Goal: Task Accomplishment & Management: Use online tool/utility

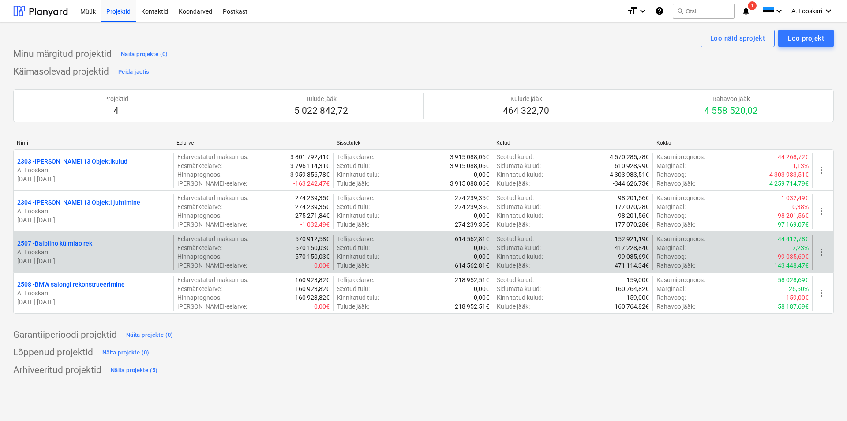
click at [71, 241] on p "2507 - Balbiino külmlao rek" at bounding box center [54, 243] width 75 height 9
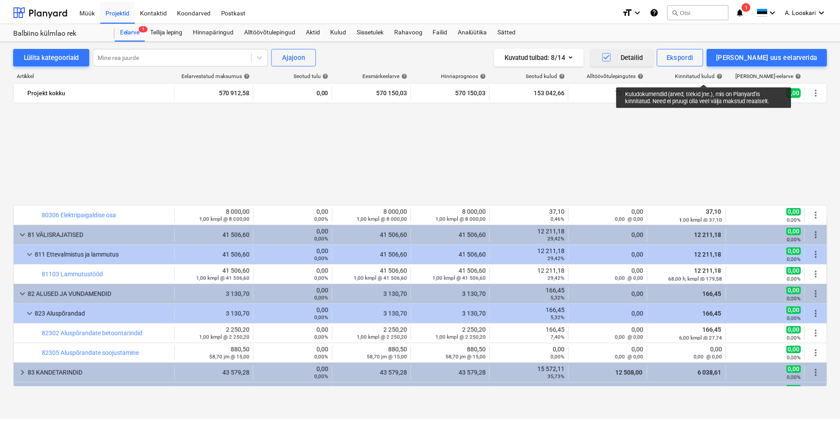
scroll to position [503, 0]
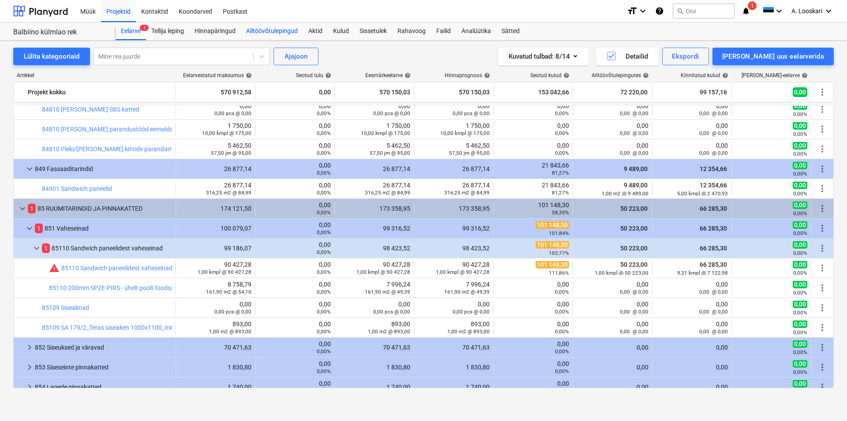
click at [281, 28] on div "Alltöövõtulepingud" at bounding box center [272, 31] width 62 height 18
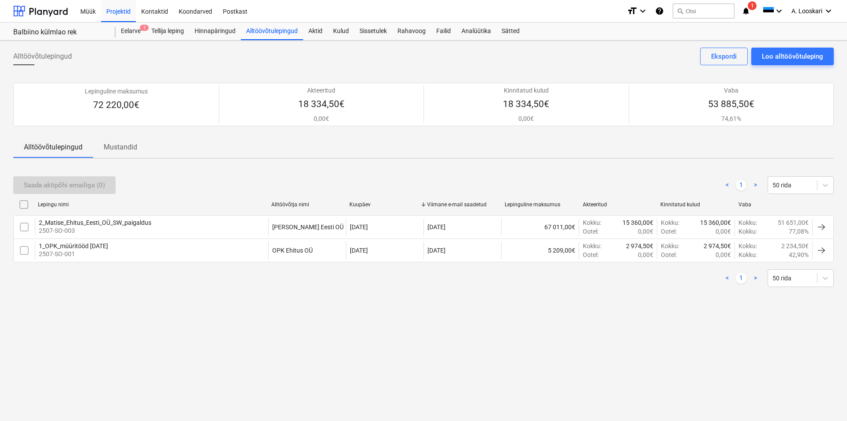
click at [86, 244] on div "1_OPK_müüritööd [DATE]" at bounding box center [73, 246] width 69 height 7
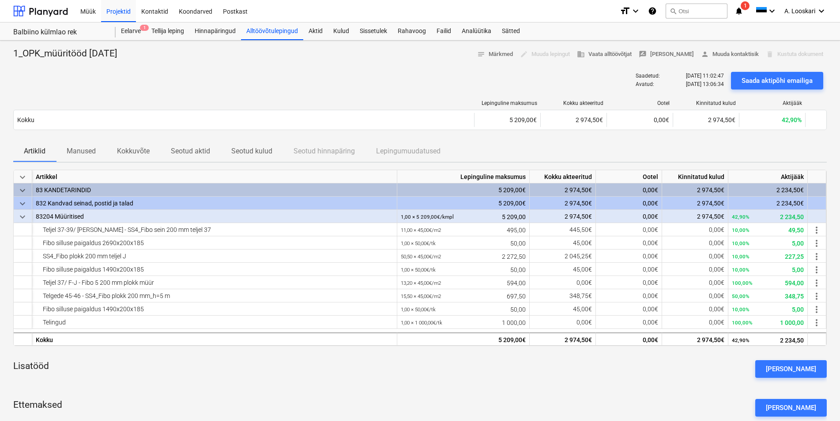
click at [88, 149] on p "Manused" at bounding box center [81, 151] width 29 height 11
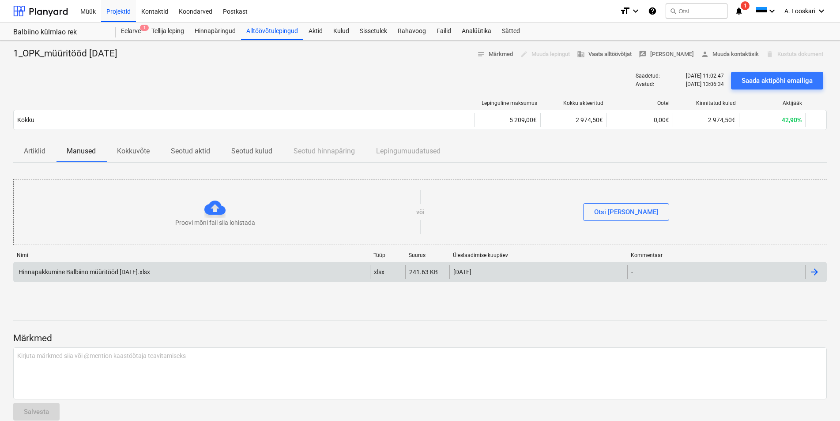
click at [105, 269] on div "Hinnapakkumine Balbiino müüritööd [DATE].xlsx" at bounding box center [83, 272] width 133 height 7
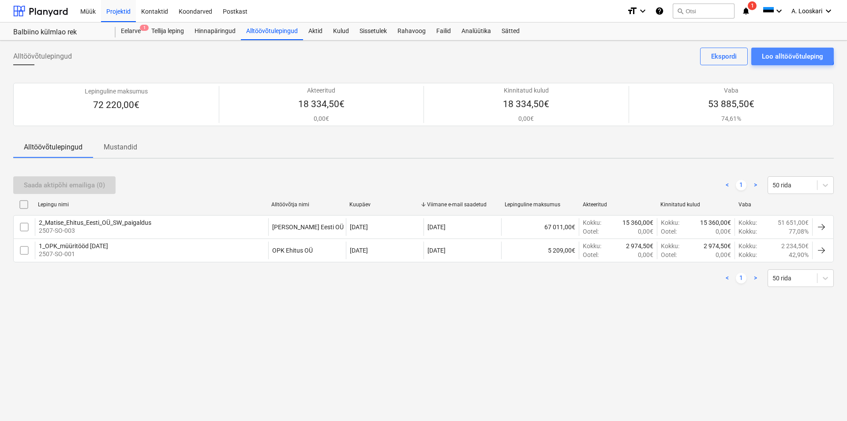
click at [792, 54] on div "Loo alltöövõtuleping" at bounding box center [792, 56] width 61 height 11
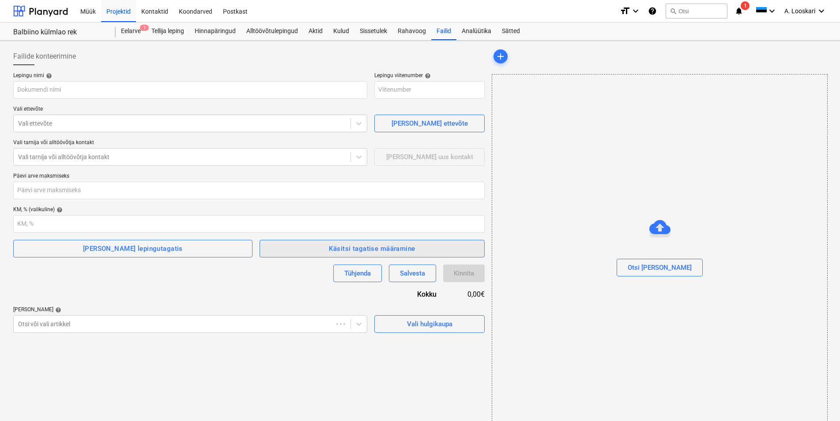
type input "2507-SO-004"
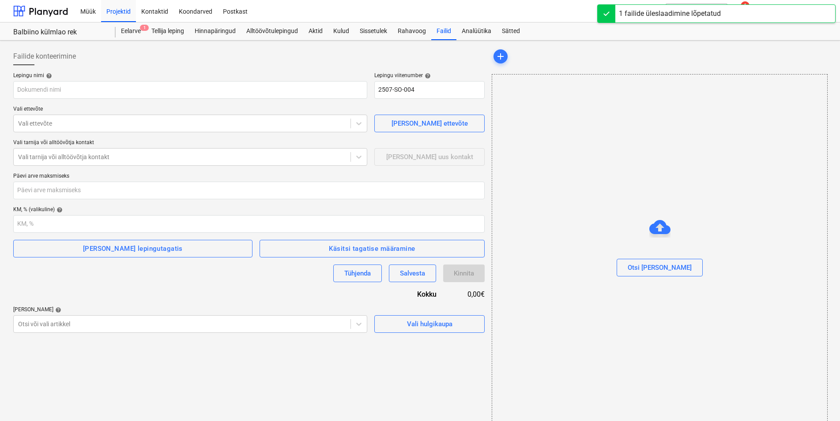
type input "V-402-3_Ehituse alltöövõtuleping nr GE2507AL-06.asice"
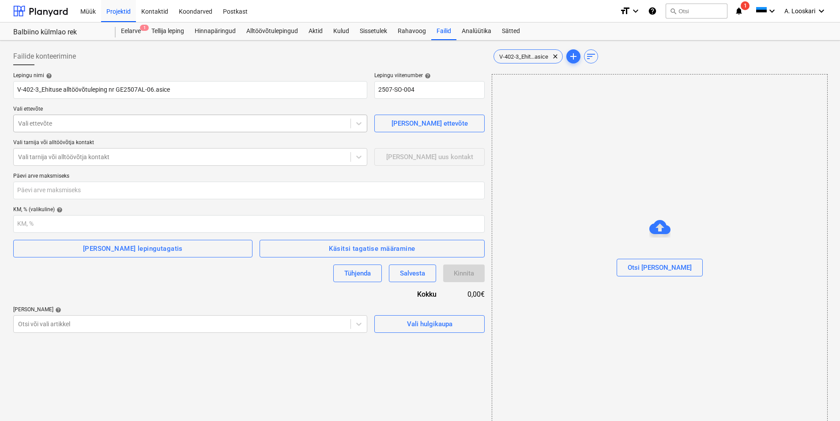
click at [49, 120] on div at bounding box center [182, 123] width 328 height 9
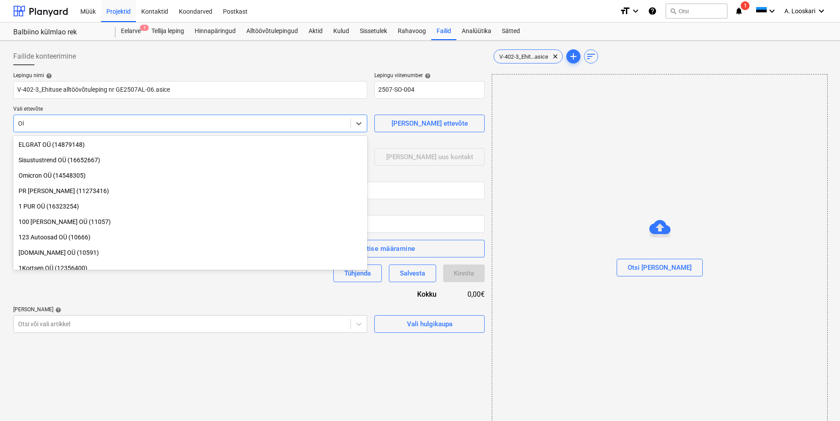
type input "O"
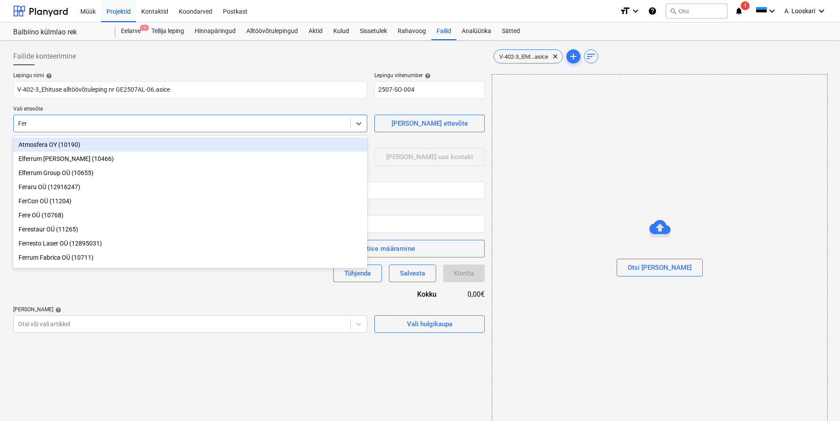
type input "FerC"
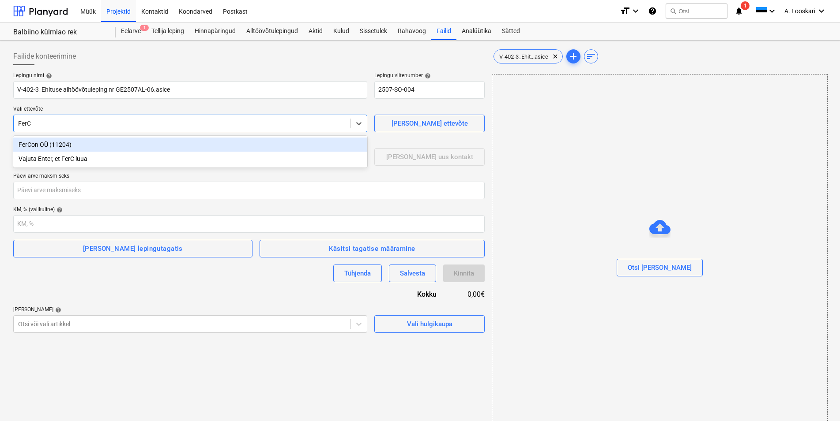
click at [85, 144] on div "FerCon OÜ (11204)" at bounding box center [190, 145] width 354 height 14
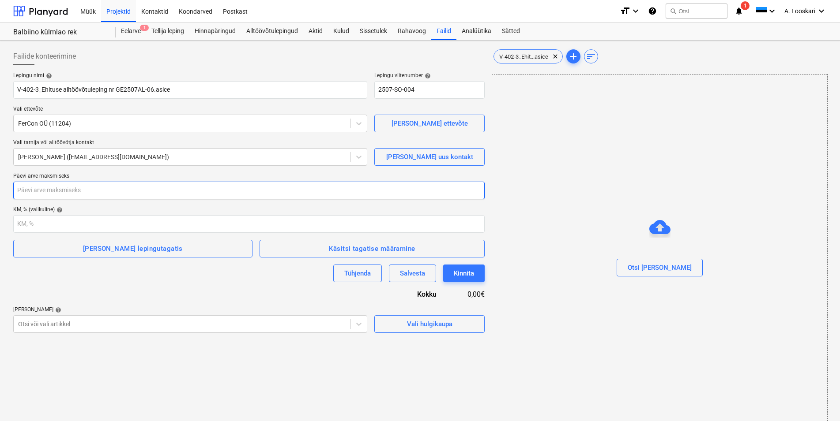
click at [79, 190] on input "number" at bounding box center [248, 191] width 471 height 18
type input "14"
click at [82, 326] on body "Müük Projektid Kontaktid Koondarved Postkast format_size keyboard_arrow_down he…" at bounding box center [420, 210] width 840 height 421
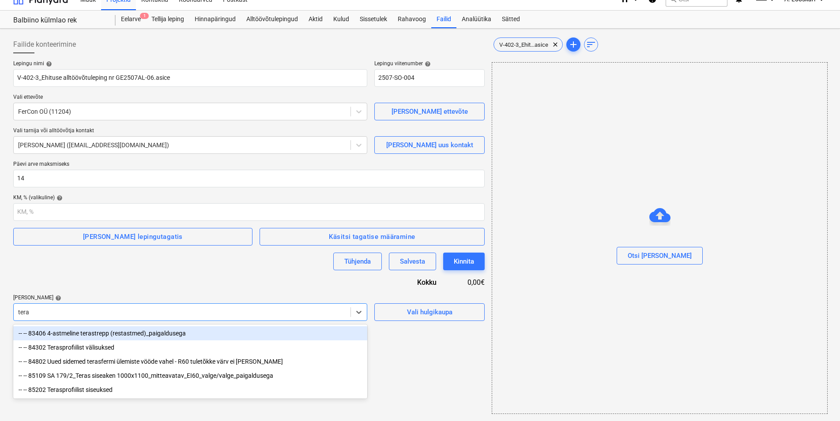
type input "teras"
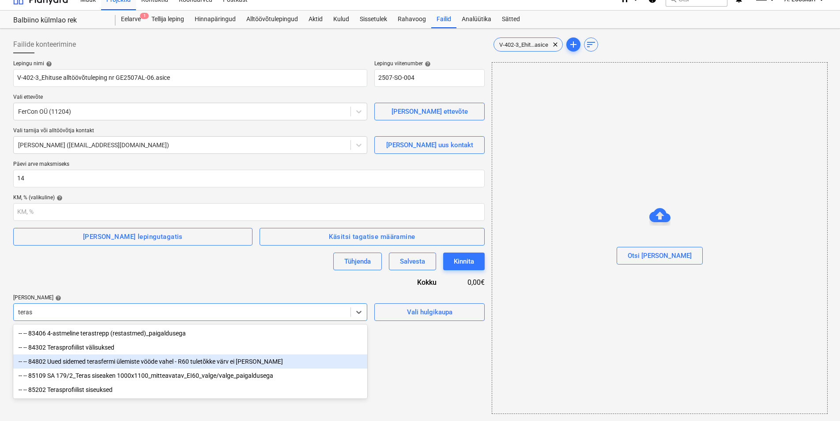
click at [148, 363] on div "-- -- 84802 Uued sidemed terasfermi ülemiste vööde vahel - R60 tuletõkke värv e…" at bounding box center [190, 362] width 354 height 14
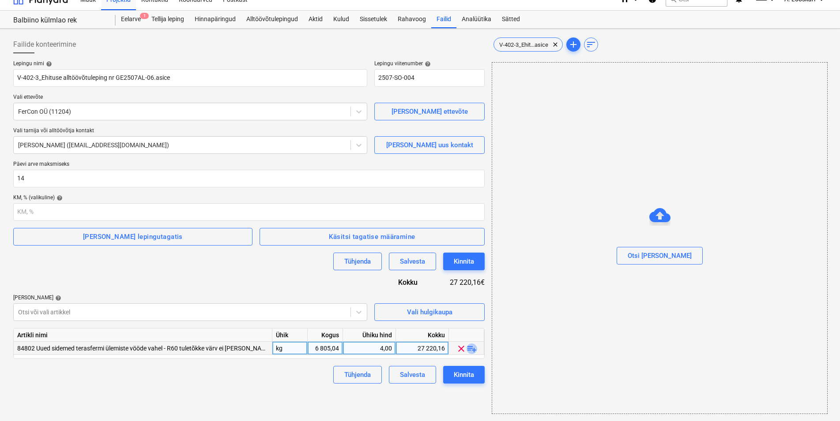
click at [472, 350] on span "playlist_add" at bounding box center [471, 349] width 11 height 11
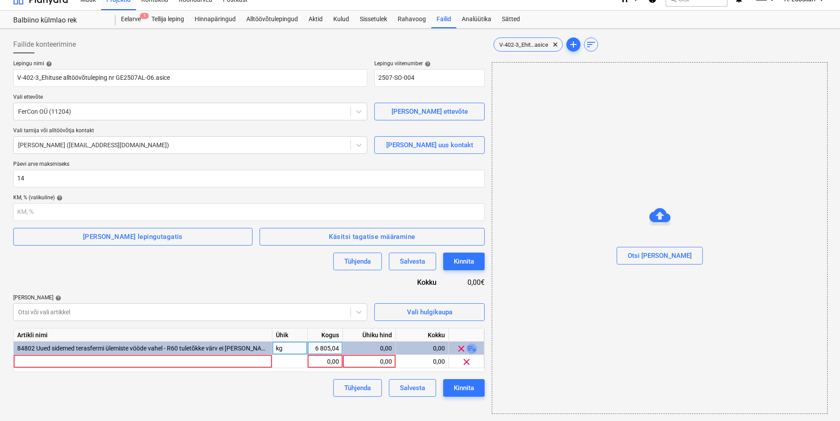
click at [473, 350] on span "playlist_add" at bounding box center [471, 349] width 11 height 11
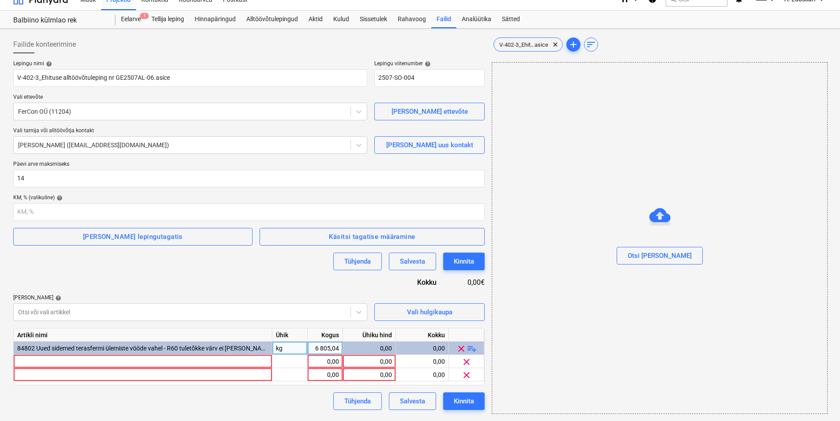
click at [202, 349] on span "84802 Uued sidemed terasfermi ülemiste vööde vahel - R60 tuletõkke värv ei [PER…" at bounding box center [144, 348] width 255 height 7
drag, startPoint x: 251, startPoint y: 346, endPoint x: 165, endPoint y: 348, distance: 86.0
click at [165, 348] on div "84802 Uued sidemed terasfermi ülemiste vööde vahel - R60 tuletõkke värv ei [PER…" at bounding box center [143, 348] width 259 height 13
drag, startPoint x: 254, startPoint y: 346, endPoint x: 256, endPoint y: 352, distance: 6.4
click at [254, 346] on div "84802 Uued sidemed terasfermi ülemiste vööde vahel - R60 tuletõkke värv ei [PER…" at bounding box center [143, 348] width 259 height 13
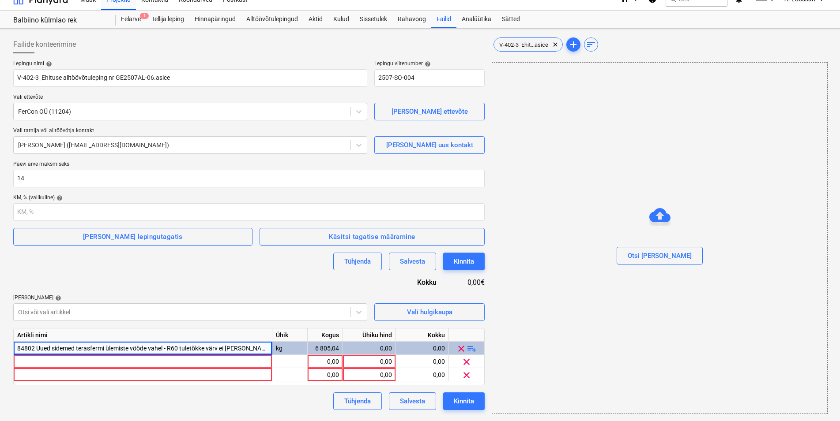
click at [41, 391] on div "Lepingu nimi help V-402-3_Ehituse alltöövõtuleping nr GE2507AL-06.asice Lepingu…" at bounding box center [248, 235] width 471 height 350
click at [408, 400] on div "Salvesta" at bounding box center [412, 401] width 25 height 11
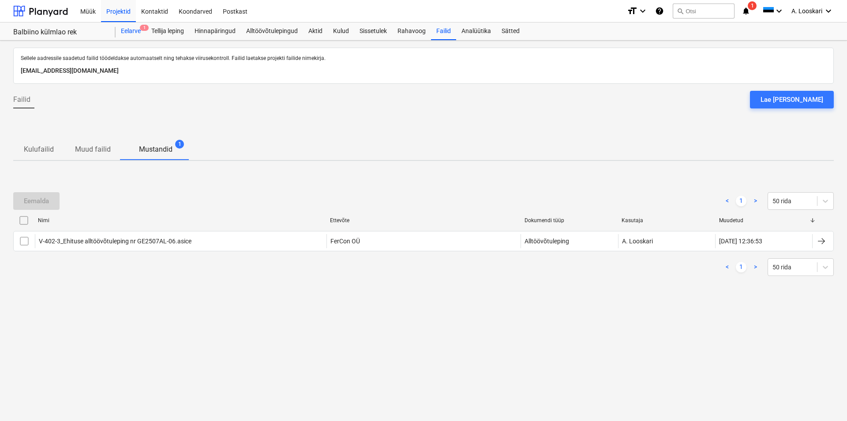
click at [135, 30] on div "Eelarve 1" at bounding box center [131, 31] width 30 height 18
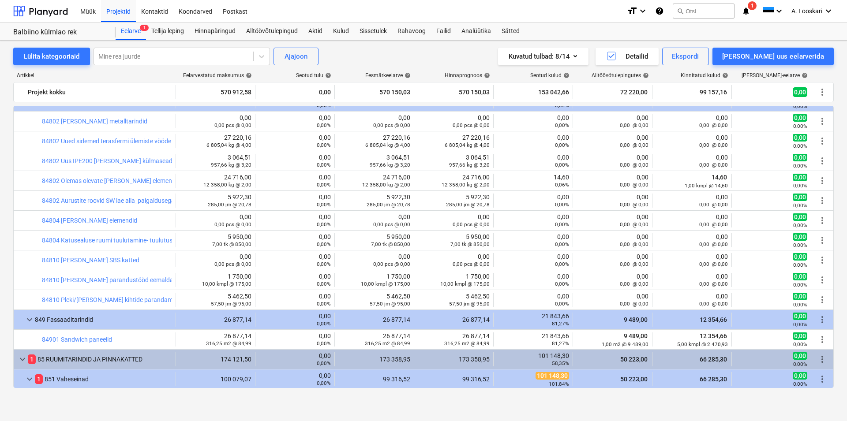
scroll to position [302, 0]
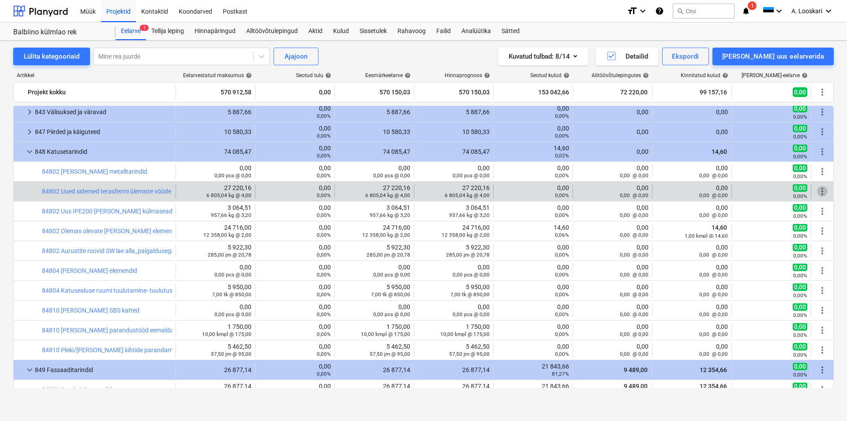
click at [817, 189] on span "more_vert" at bounding box center [822, 191] width 11 height 11
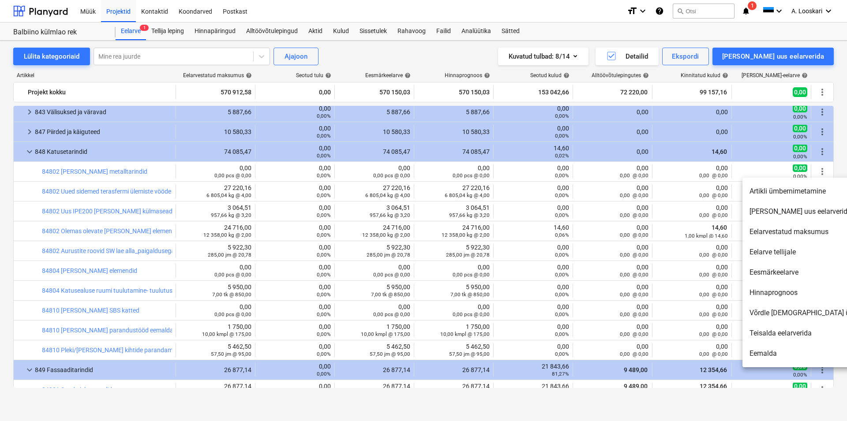
click at [787, 188] on li "Artikli ümbernimetamine" at bounding box center [818, 191] width 152 height 20
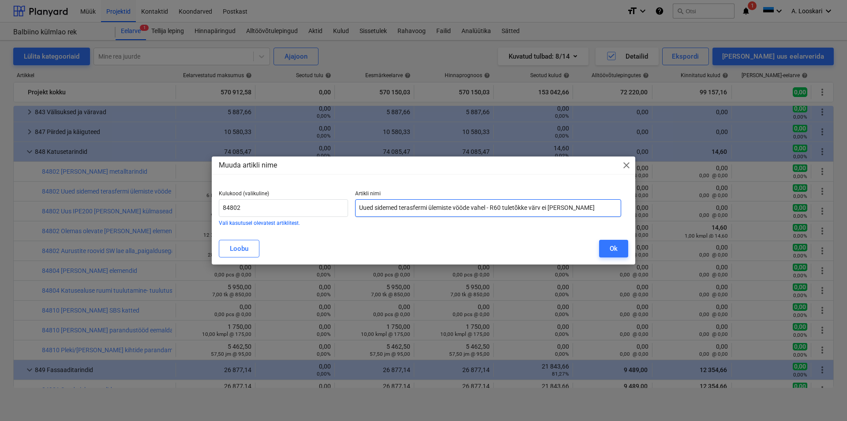
drag, startPoint x: 578, startPoint y: 206, endPoint x: 489, endPoint y: 207, distance: 88.7
click at [489, 207] on input "Uued sidemed terasfermi ülemiste vööde vahel - R60 tuletõkke värv ei [PERSON_NA…" at bounding box center [488, 208] width 266 height 18
click at [375, 206] on input "Uued sidemed terasfermi ülemiste vööde vahel" at bounding box center [488, 208] width 266 height 18
drag, startPoint x: 546, startPoint y: 205, endPoint x: 456, endPoint y: 207, distance: 89.6
click at [456, 207] on input "Katusealuse terasfermide sidemed terasfermi ülemiste vööde vahel" at bounding box center [488, 208] width 266 height 18
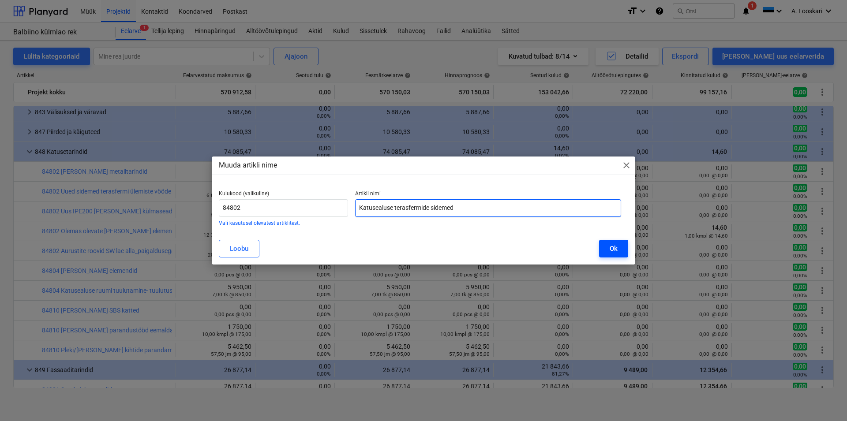
type input "Katusealuse terasfermide sidemed"
click at [617, 247] on div "Ok" at bounding box center [614, 248] width 8 height 11
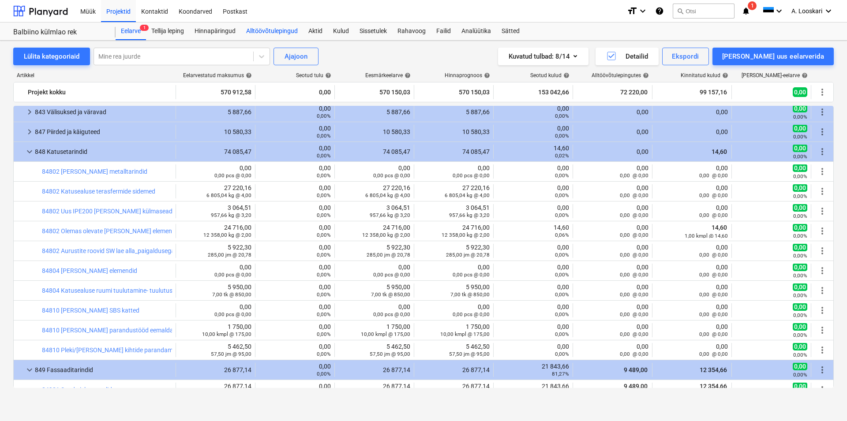
click at [281, 30] on div "Alltöövõtulepingud" at bounding box center [272, 31] width 62 height 18
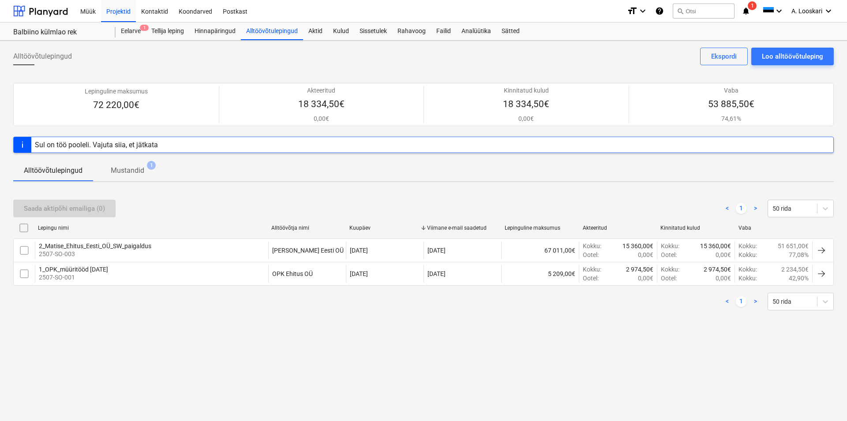
click at [141, 171] on p "Mustandid" at bounding box center [128, 170] width 34 height 11
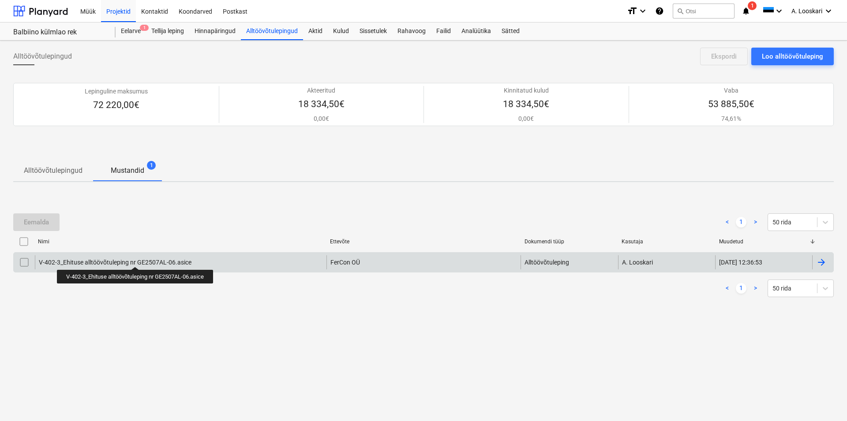
click at [136, 259] on div "V-402-3_Ehituse alltöövõtuleping nr GE2507AL-06.asice" at bounding box center [115, 262] width 153 height 7
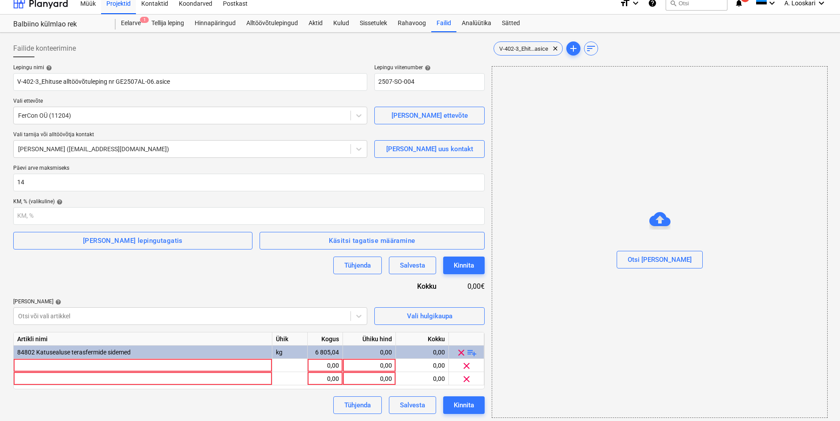
scroll to position [12, 0]
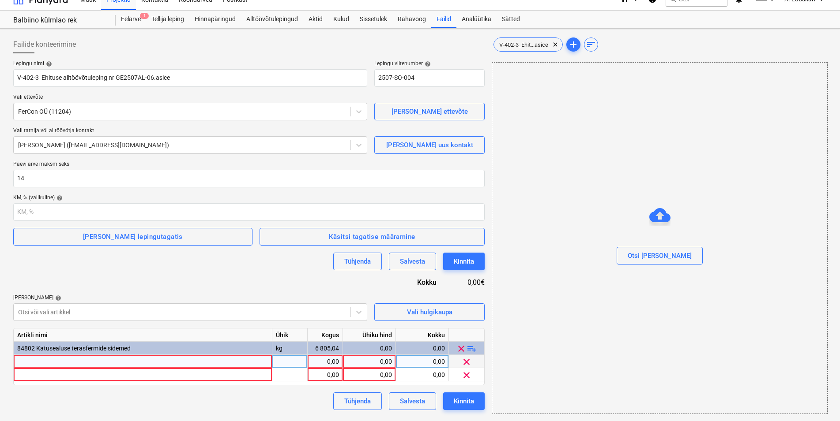
click at [41, 362] on div at bounding box center [143, 361] width 259 height 13
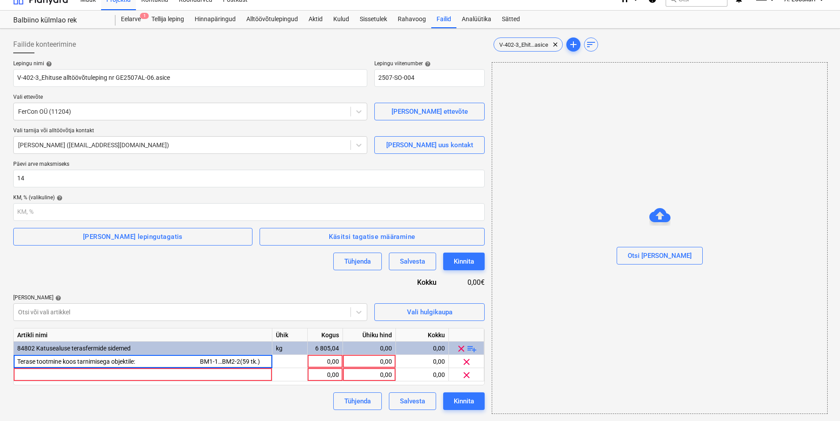
scroll to position [0, 105]
click at [213, 360] on input "Terase tootmine koos tarnimisega objektile: BM1-1…BM2-2(59 tk.) KN-1...KN-7(162…" at bounding box center [143, 361] width 258 height 13
click at [154, 360] on input "Terase tootmine koos tarnimisega objektile: BM1-1…BM2-2(59 tk.)KN-1...KN-7(162 …" at bounding box center [143, 361] width 258 height 13
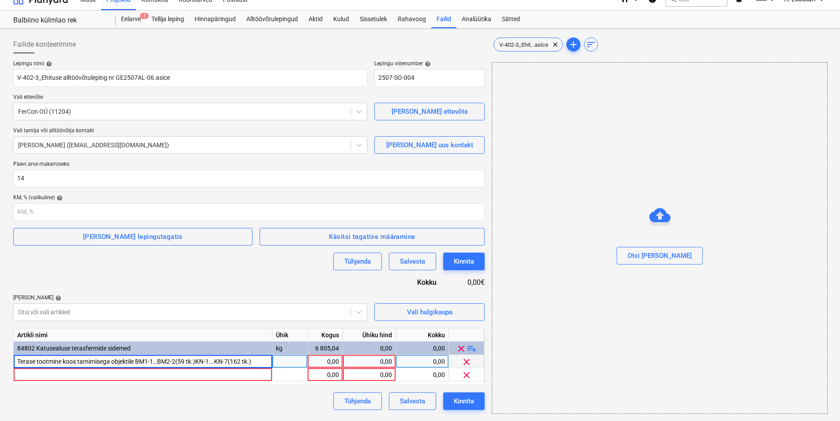
click at [78, 360] on input "Terase tootmine koos tarnimisega objektile BM1-1…BM2-2(59 tk.)KN-1...KN-7(162 t…" at bounding box center [143, 361] width 258 height 13
click at [126, 360] on input "Terase tootmine ja tarnimisega objektile BM1-1…BM2-2(59 tk.)KN-1...KN-7(162 tk.)" at bounding box center [143, 361] width 258 height 13
type input "Terase tootmine ja tarnimisega objektile: BM1-1…BM2-2(59 tk.)KN-1...KN-7(162 tk…"
click at [286, 362] on div "tk" at bounding box center [289, 361] width 35 height 13
type input "kg"
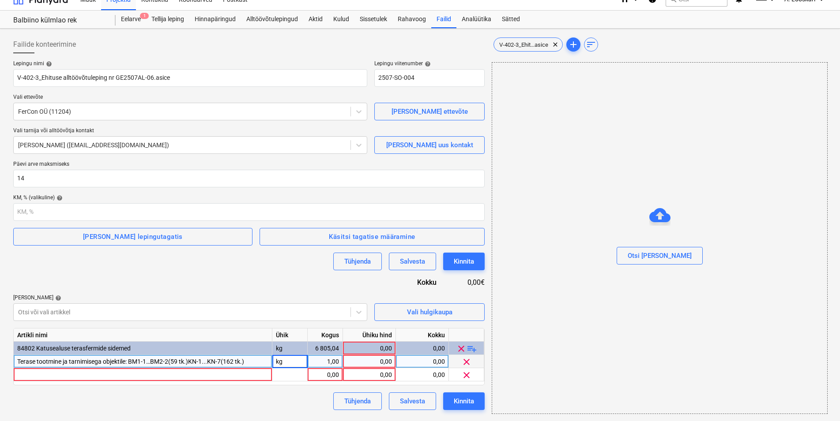
click at [321, 361] on div "1,00" at bounding box center [325, 361] width 28 height 13
type input "7482,1"
click at [367, 361] on div "0,00" at bounding box center [368, 361] width 45 height 13
type input "2,37"
click at [282, 345] on div "kg" at bounding box center [289, 348] width 35 height 13
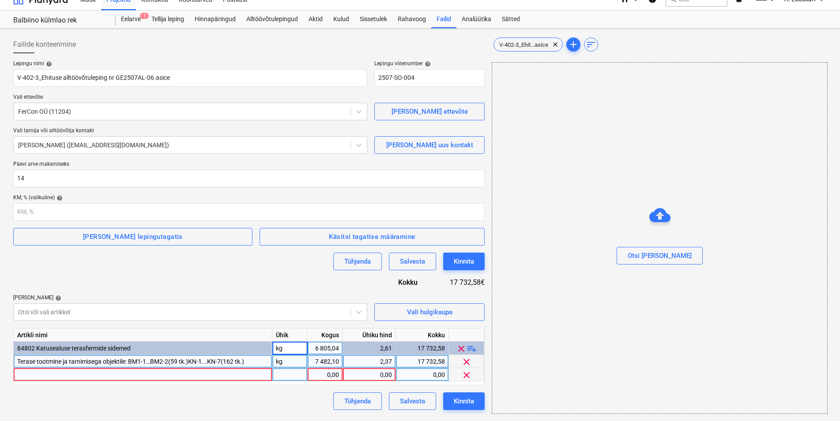
click at [218, 374] on div at bounding box center [143, 374] width 259 height 13
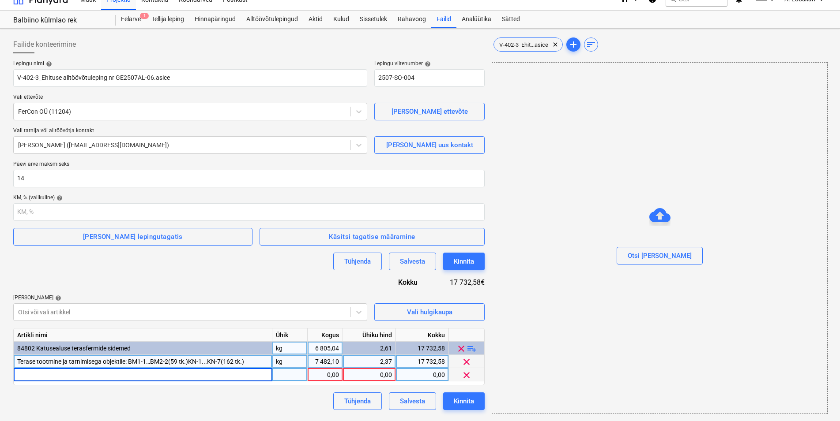
click at [290, 348] on div "kg" at bounding box center [289, 348] width 35 height 13
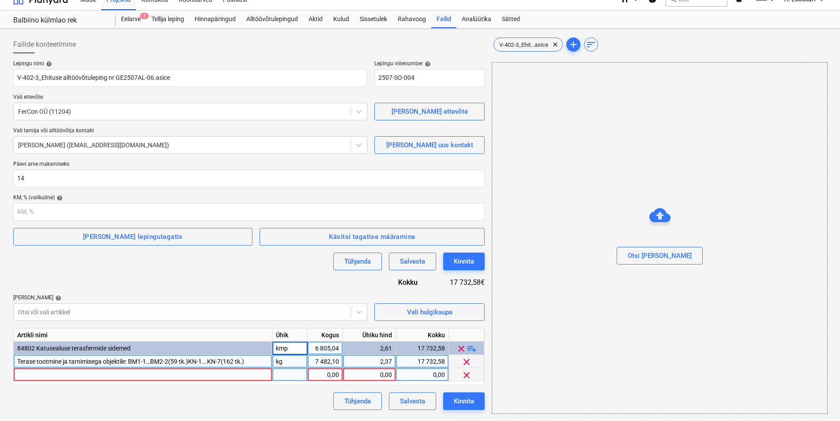
type input "kmpl"
click at [329, 348] on div "6 805,04" at bounding box center [325, 348] width 28 height 13
type input "1"
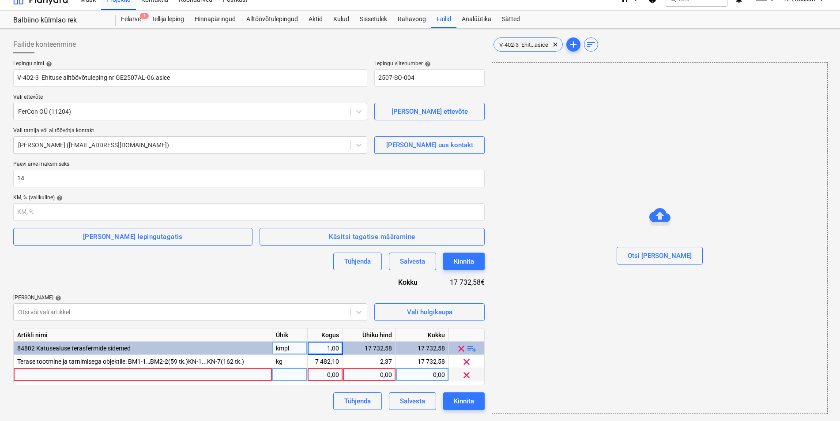
click at [364, 347] on div "17 732,58" at bounding box center [368, 348] width 45 height 13
click at [281, 392] on div "Lepingu nimi help V-402-3_Ehituse alltöövõtuleping nr GE2507AL-06.[PERSON_NAME]…" at bounding box center [248, 235] width 471 height 350
click at [57, 373] on div at bounding box center [143, 374] width 259 height 13
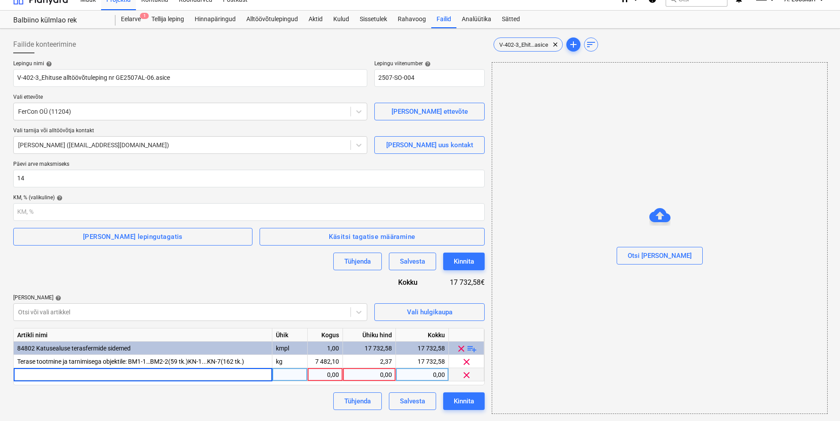
type input "Teraskonstruktsioonide montaažitööd"
click at [279, 374] on div at bounding box center [289, 374] width 35 height 13
type input "kg"
click at [321, 374] on div "1,00" at bounding box center [325, 374] width 28 height 13
type input "7482,1"
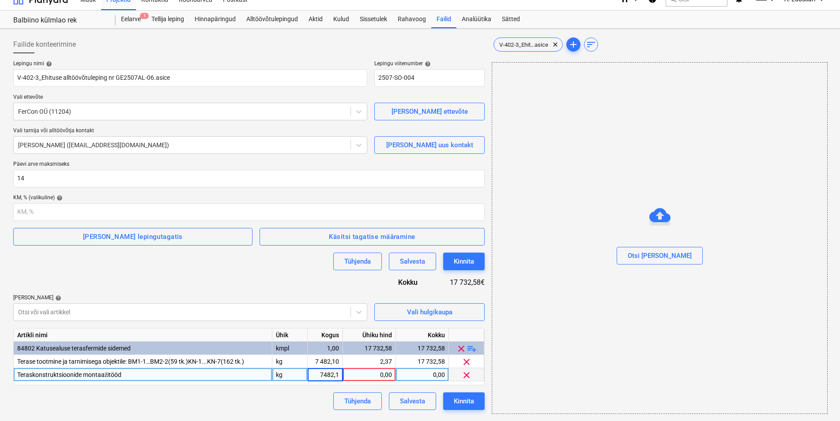
click at [364, 376] on div "0,00" at bounding box center [368, 374] width 45 height 13
type input "0,65"
click at [289, 395] on div "Tühjenda Salvesta Kinnita" at bounding box center [248, 402] width 471 height 18
click at [247, 401] on div "Tühjenda Salvesta Kinnita" at bounding box center [248, 402] width 471 height 18
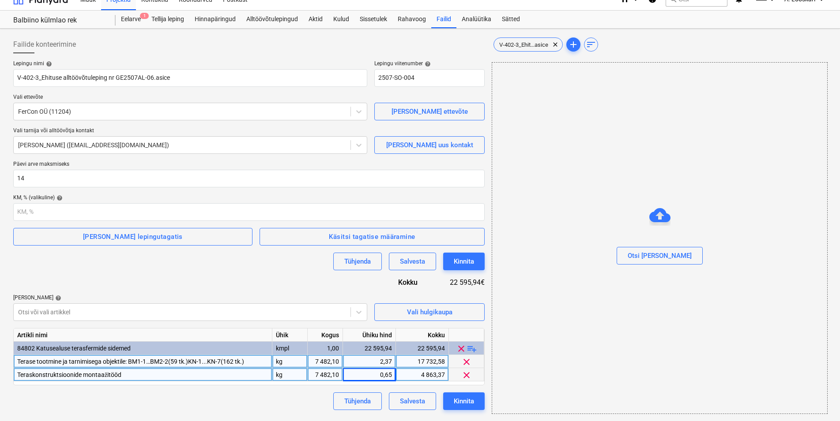
click at [376, 362] on div "2,37" at bounding box center [368, 361] width 45 height 13
drag, startPoint x: 371, startPoint y: 360, endPoint x: 390, endPoint y: 362, distance: 19.5
click at [394, 363] on input "2,37" at bounding box center [369, 361] width 52 height 13
type input "2,36678"
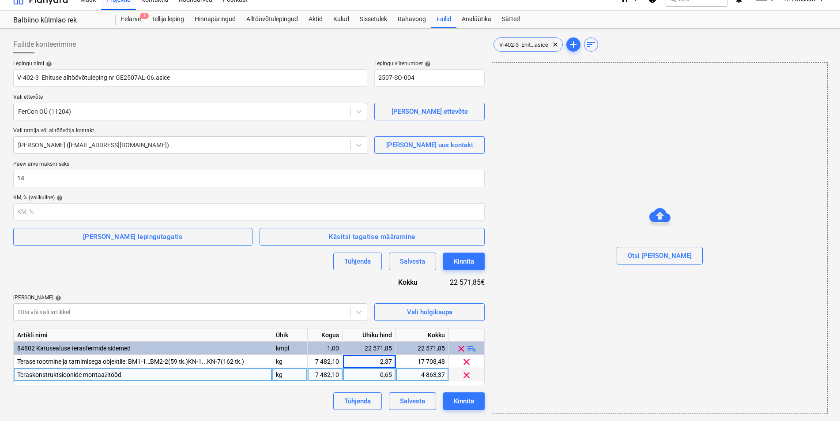
click at [279, 403] on div "Tühjenda Salvesta Kinnita" at bounding box center [248, 402] width 471 height 18
click at [247, 395] on div "Tühjenda Salvesta Kinnita" at bounding box center [248, 402] width 471 height 18
click at [274, 270] on div "Tühjenda Salvesta Kinnita" at bounding box center [248, 262] width 471 height 18
click at [471, 402] on div "Kinnita" at bounding box center [464, 401] width 20 height 11
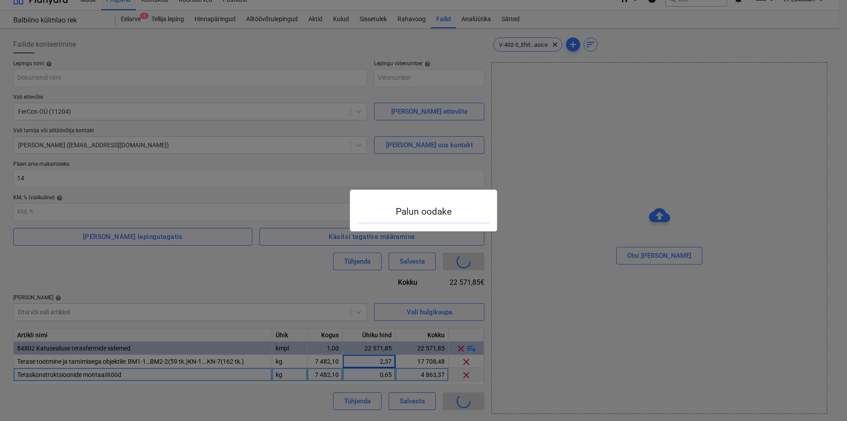
type input "2507-SO-004"
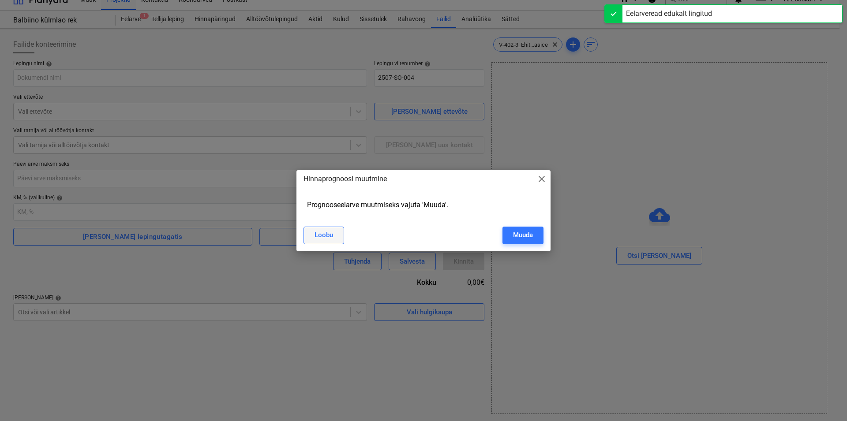
click at [330, 233] on div "Loobu" at bounding box center [324, 234] width 19 height 11
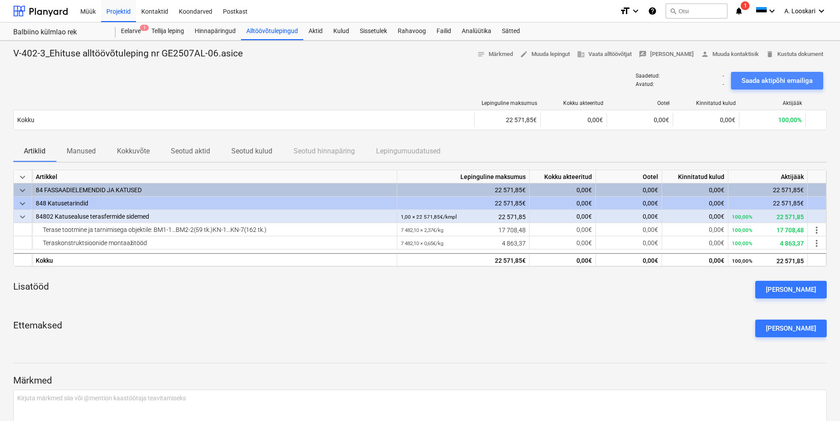
click at [795, 79] on div "Saada aktipõhi emailiga" at bounding box center [776, 80] width 71 height 11
click at [276, 31] on div "Alltöövõtulepingud" at bounding box center [272, 31] width 62 height 18
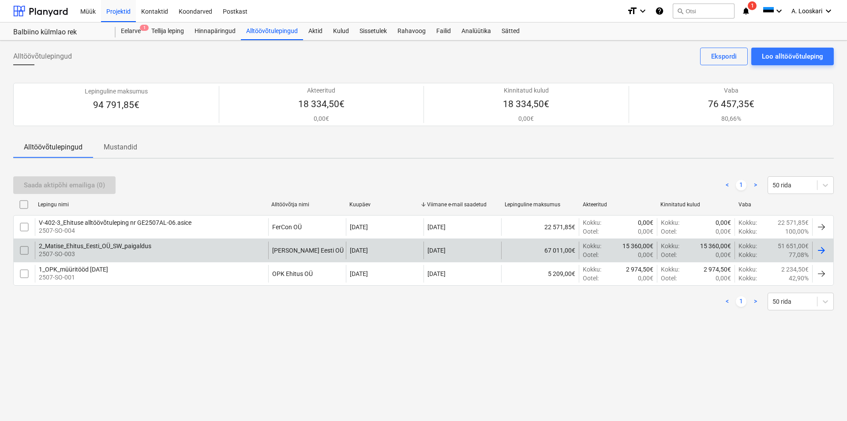
click at [91, 244] on div "2_Matise_Ehitus_Eesti_OÜ_SW_paigaldus" at bounding box center [95, 246] width 112 height 7
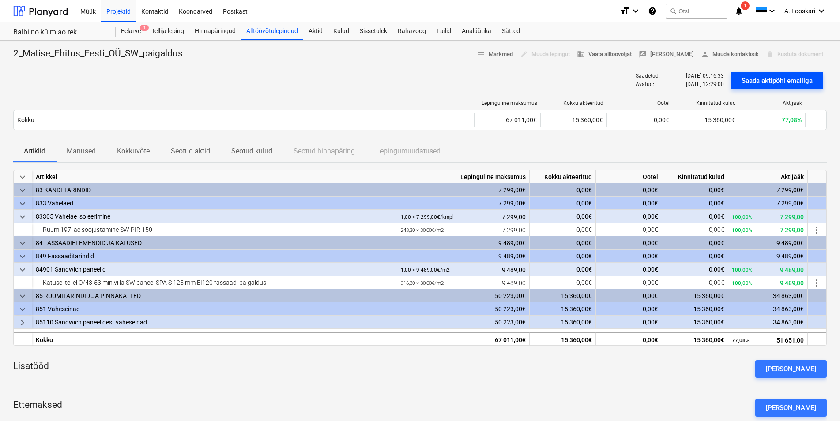
click at [761, 79] on div "Saada aktipõhi emailiga" at bounding box center [776, 80] width 71 height 11
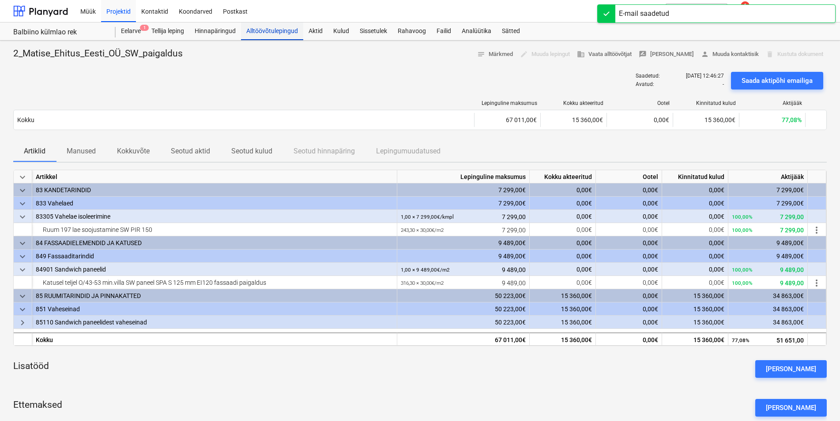
click at [258, 30] on div "Alltöövõtulepingud" at bounding box center [272, 31] width 62 height 18
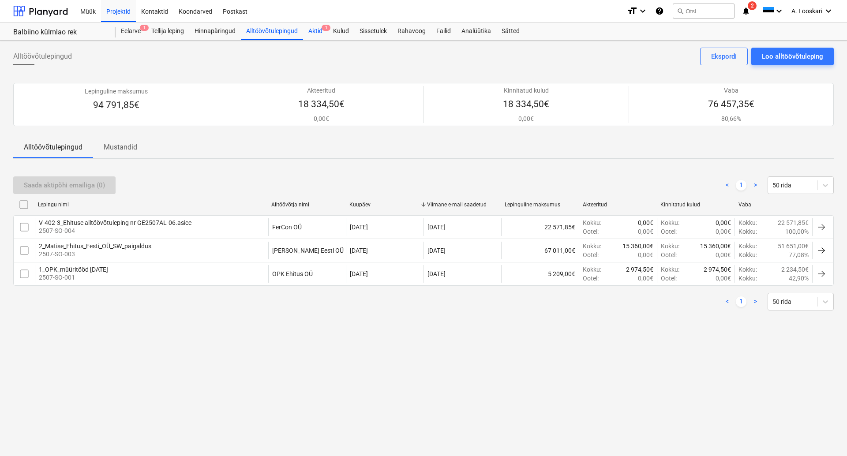
click at [320, 28] on div "Aktid 1" at bounding box center [315, 31] width 25 height 18
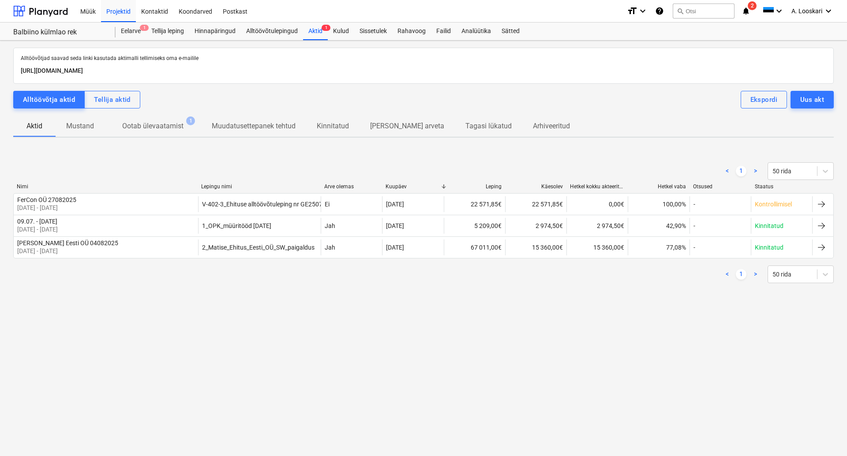
click at [167, 125] on p "Ootab ülevaatamist" at bounding box center [152, 126] width 61 height 11
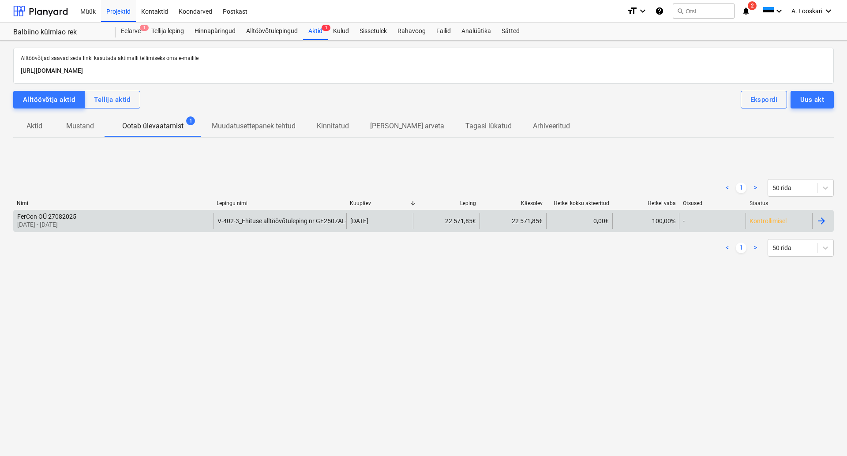
click at [48, 218] on div "FerCon OÜ 27082025" at bounding box center [46, 216] width 59 height 7
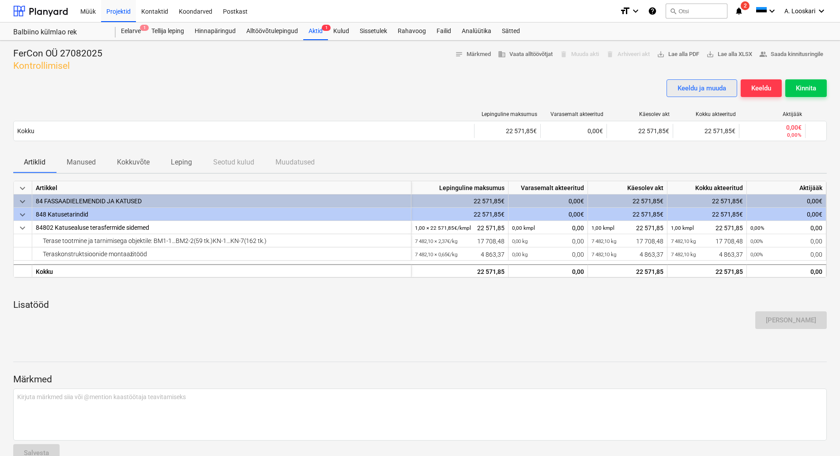
click at [703, 86] on div "Keeldu ja muuda" at bounding box center [701, 87] width 49 height 11
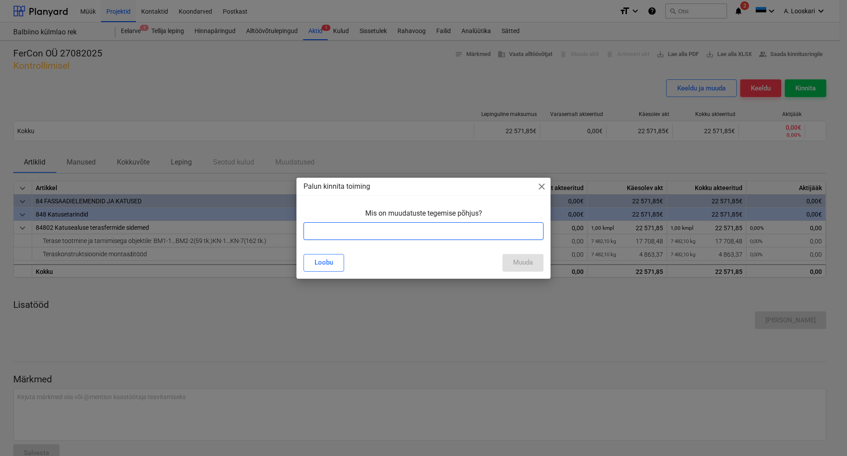
click at [338, 233] on input "text" at bounding box center [424, 231] width 240 height 18
type input "AKTi summa vale"
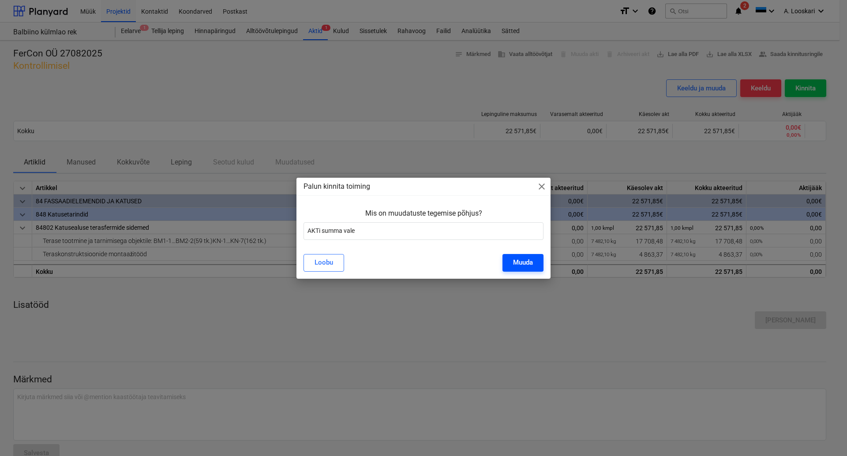
click at [521, 264] on div "Muuda" at bounding box center [523, 262] width 20 height 11
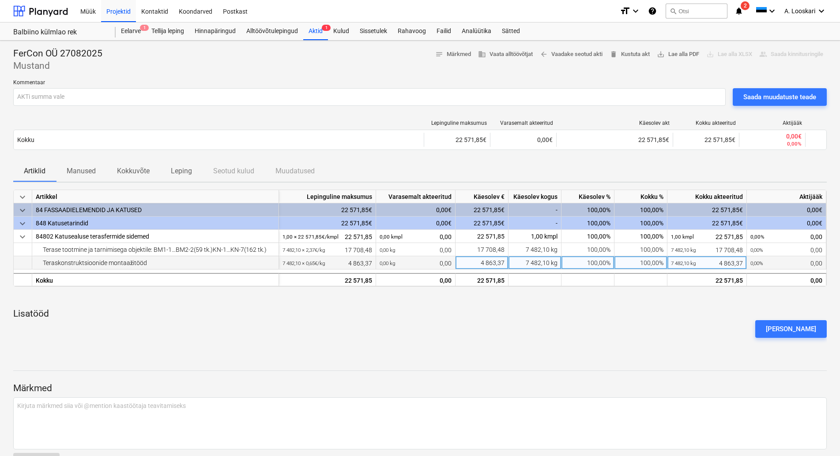
click at [599, 262] on div "100,00%" at bounding box center [587, 262] width 53 height 13
type input "0"
click at [774, 94] on div "Saada muudatuste teade" at bounding box center [779, 96] width 73 height 11
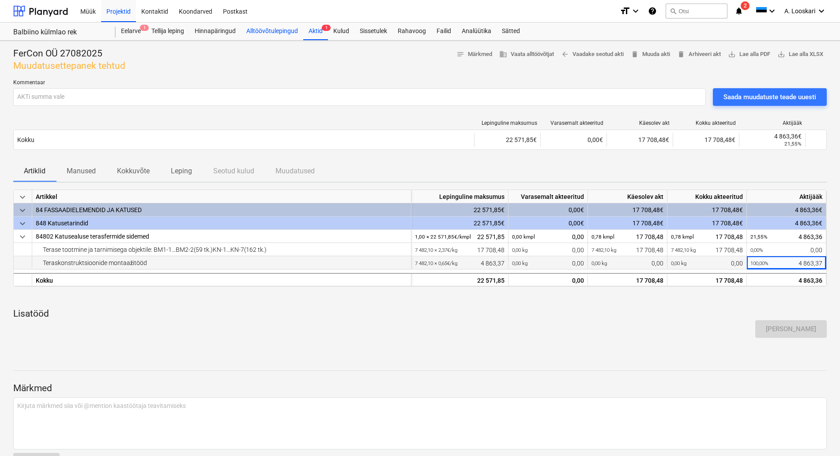
click at [263, 32] on div "Alltöövõtulepingud" at bounding box center [272, 31] width 62 height 18
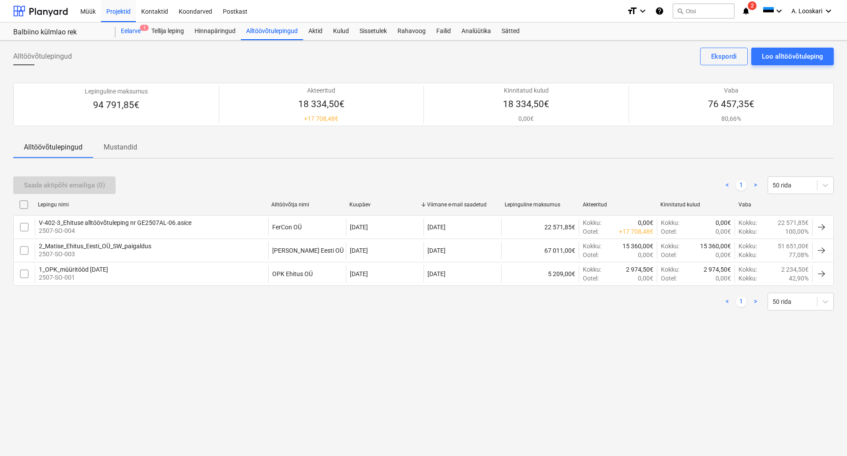
click at [131, 31] on div "Eelarve 1" at bounding box center [131, 31] width 30 height 18
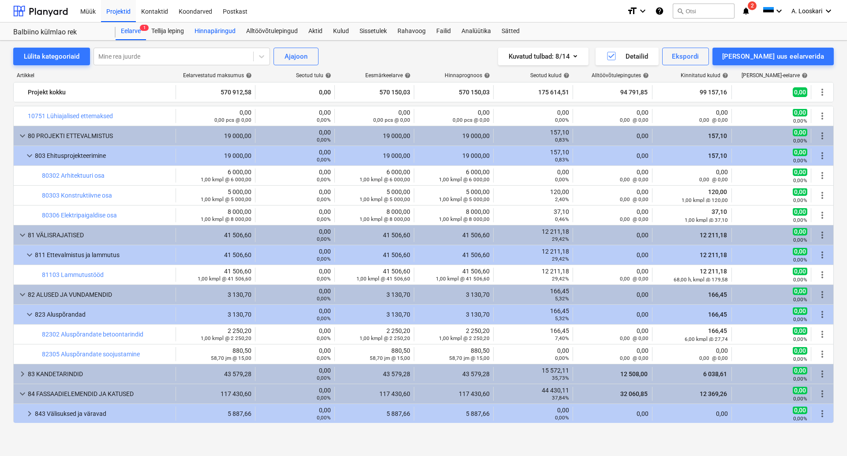
click at [219, 30] on div "Hinnapäringud" at bounding box center [215, 31] width 52 height 18
click at [259, 30] on div "Alltöövõtulepingud" at bounding box center [272, 31] width 62 height 18
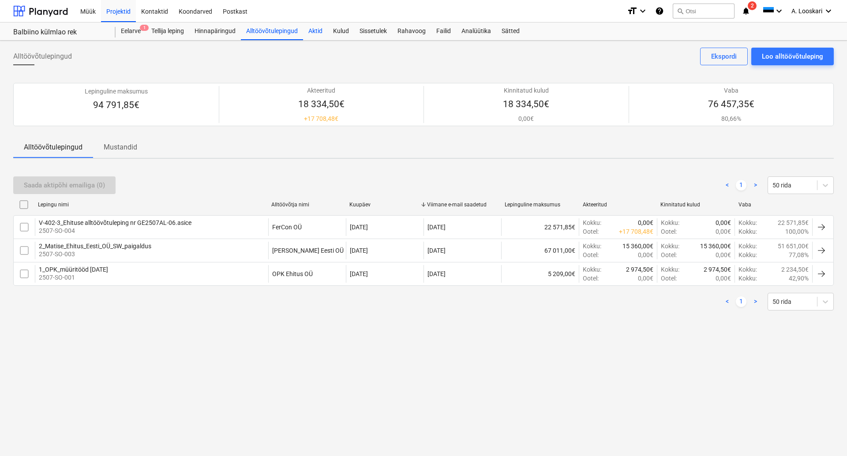
click at [315, 29] on div "Aktid" at bounding box center [315, 31] width 25 height 18
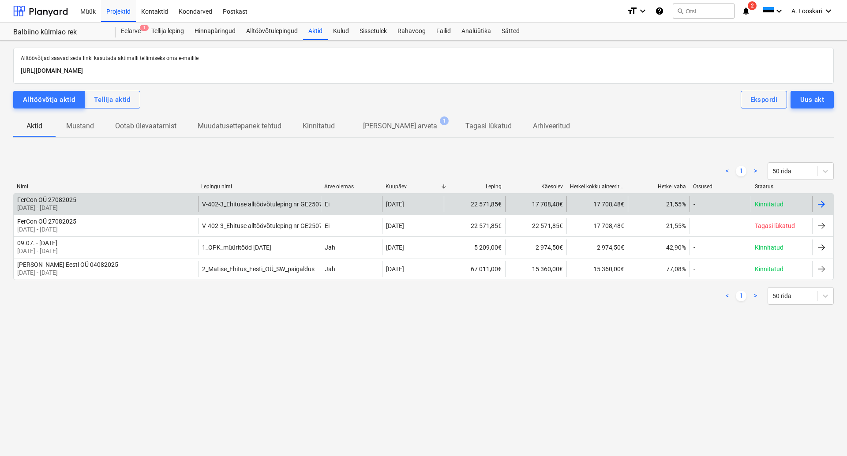
click at [76, 200] on div "FerCon OÜ 27082025" at bounding box center [46, 199] width 59 height 7
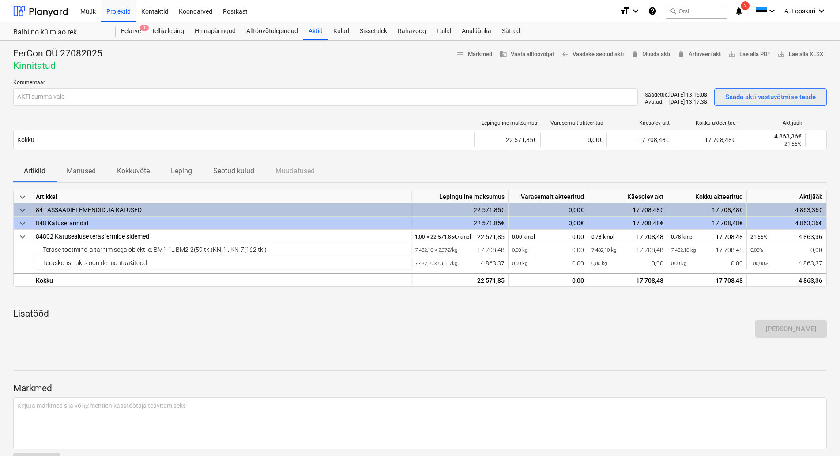
click at [776, 94] on div "Saada akti vastuvõtmise teade" at bounding box center [770, 96] width 90 height 11
click at [277, 28] on div "Alltöövõtulepingud" at bounding box center [272, 31] width 62 height 18
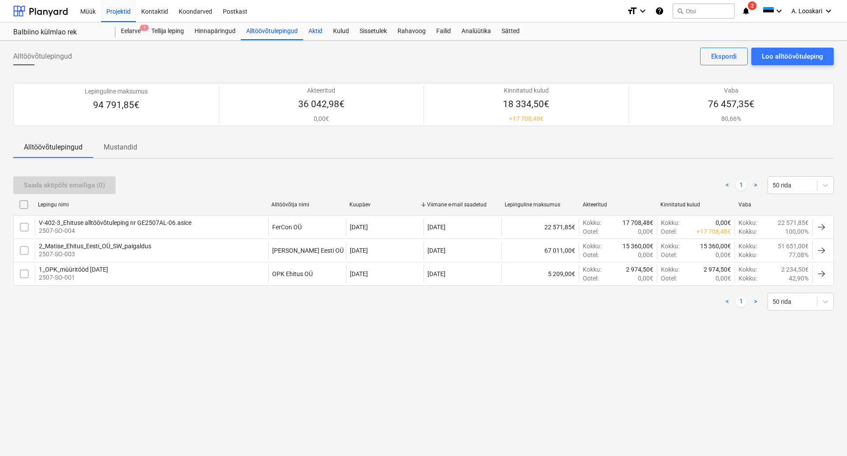
click at [316, 30] on div "Aktid" at bounding box center [315, 31] width 25 height 18
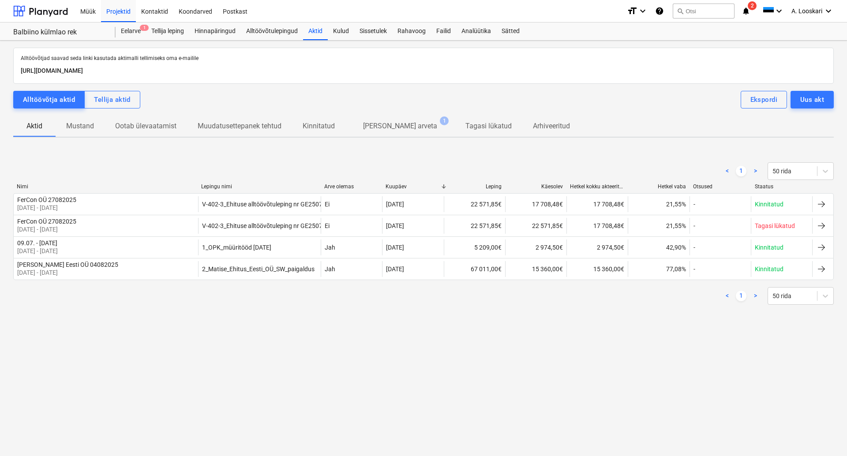
click at [379, 123] on p "[PERSON_NAME] arveta" at bounding box center [400, 126] width 74 height 11
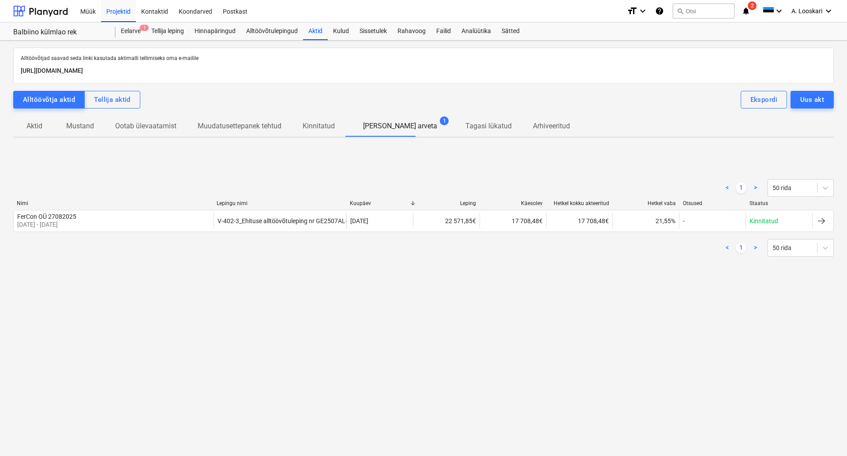
click at [598, 105] on div "Alltöövõtja aktid Tellija aktid Ekspordi Uus akt" at bounding box center [423, 100] width 821 height 18
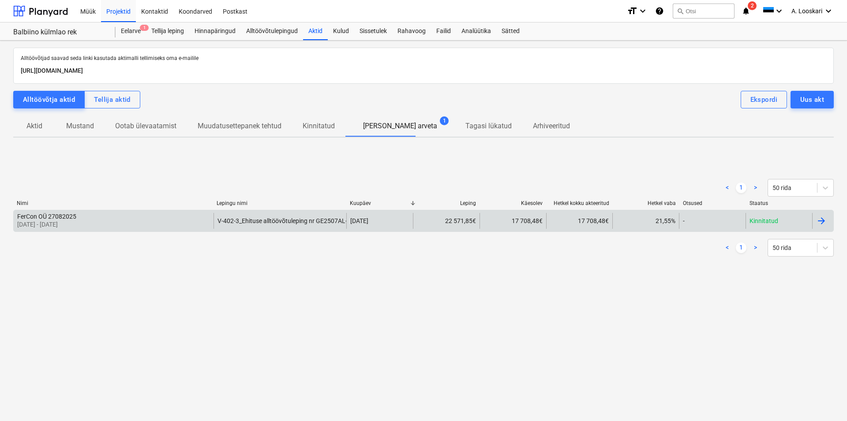
click at [41, 218] on div "FerCon OÜ 27082025" at bounding box center [46, 216] width 59 height 7
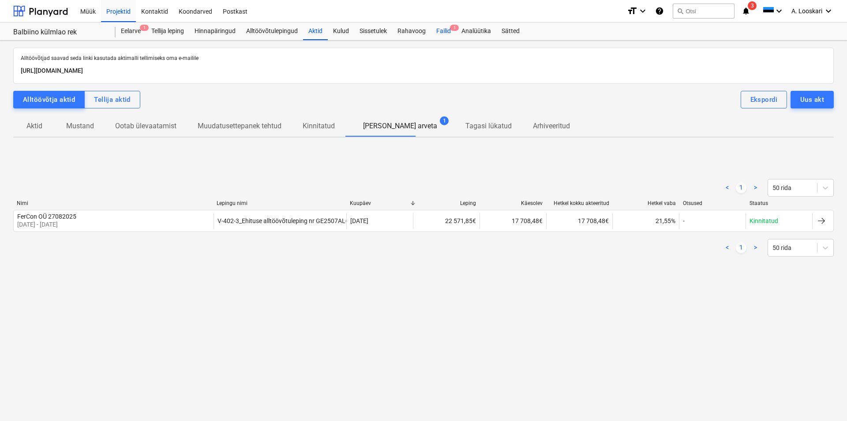
click at [442, 27] on div "Failid 1" at bounding box center [443, 31] width 25 height 18
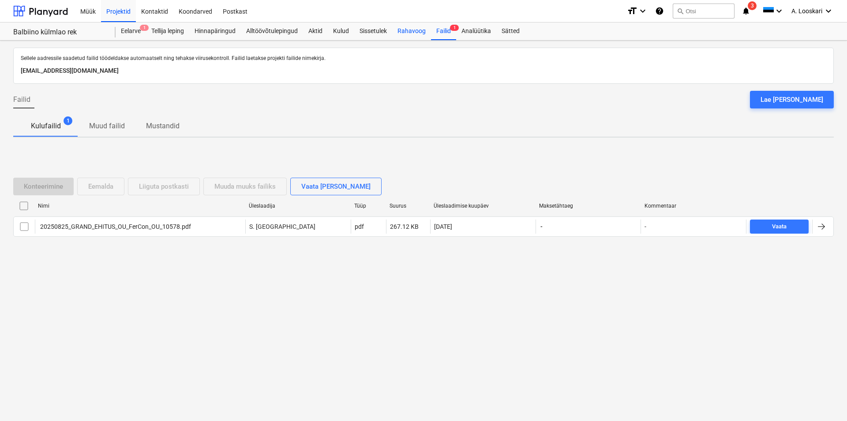
click at [409, 26] on div "Rahavoog" at bounding box center [411, 31] width 39 height 18
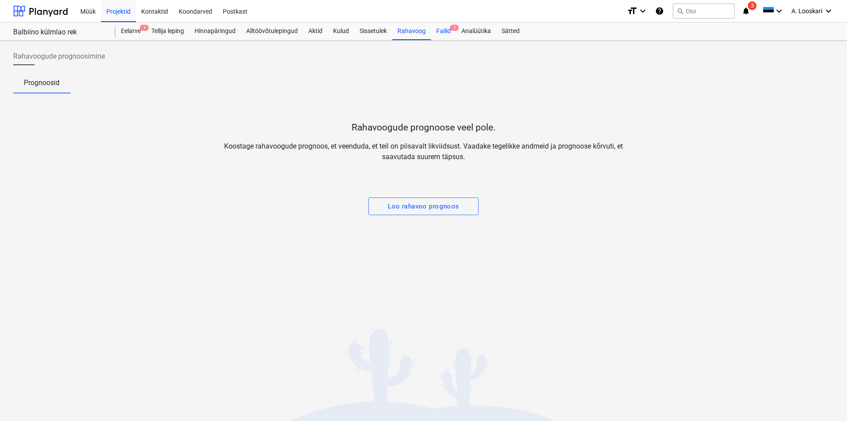
click at [444, 30] on div "Failid 1" at bounding box center [443, 31] width 25 height 18
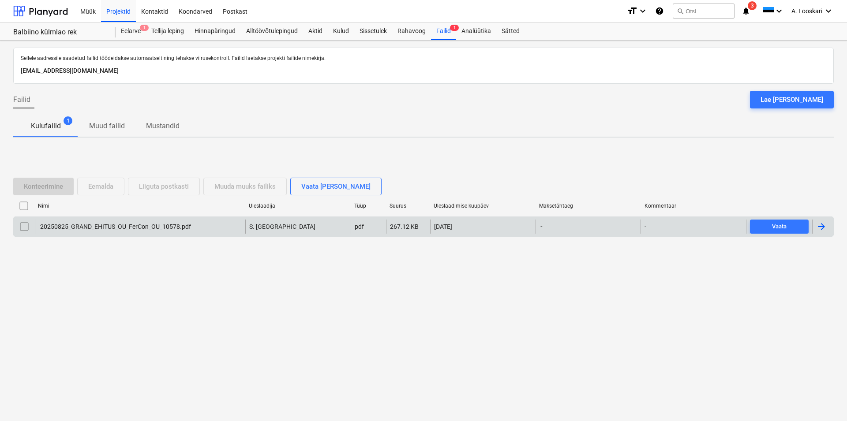
click at [102, 226] on div "20250825_GRAND_EHITUS_OU_FerCon_OU_10578.pdf" at bounding box center [115, 226] width 152 height 7
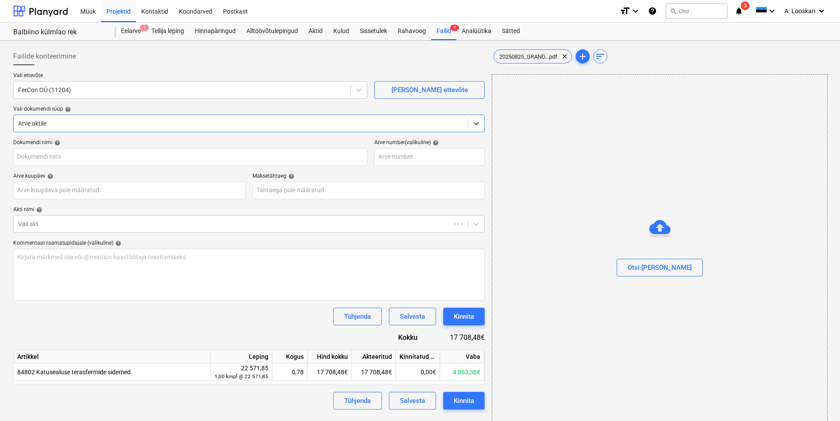
type input "20250825_GRAND_EHITUS_OU_FerCon_OU_10578.pdf"
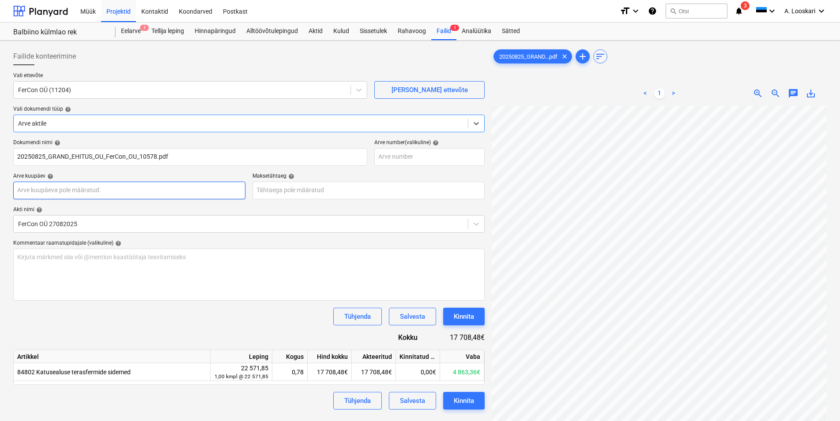
click at [107, 191] on input "text" at bounding box center [129, 191] width 232 height 18
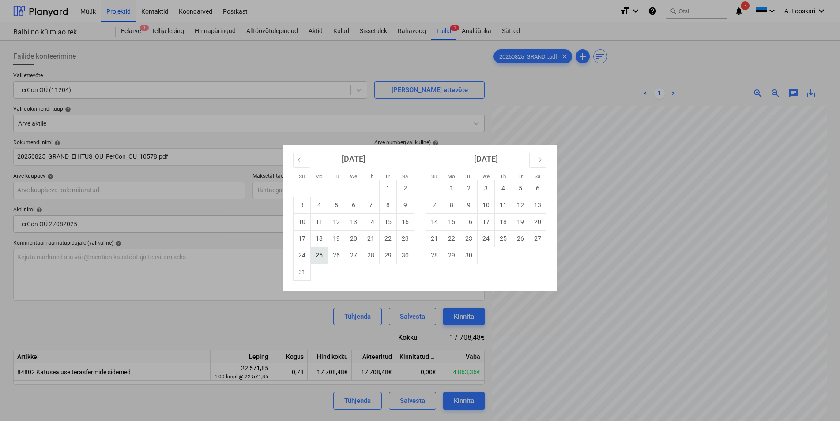
click at [318, 255] on td "25" at bounding box center [319, 255] width 17 height 17
type input "[DATE]"
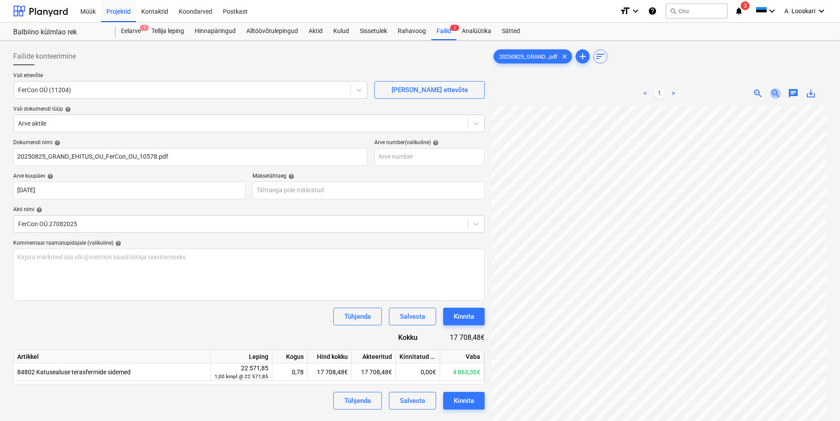
click at [774, 91] on span "zoom_out" at bounding box center [775, 93] width 11 height 11
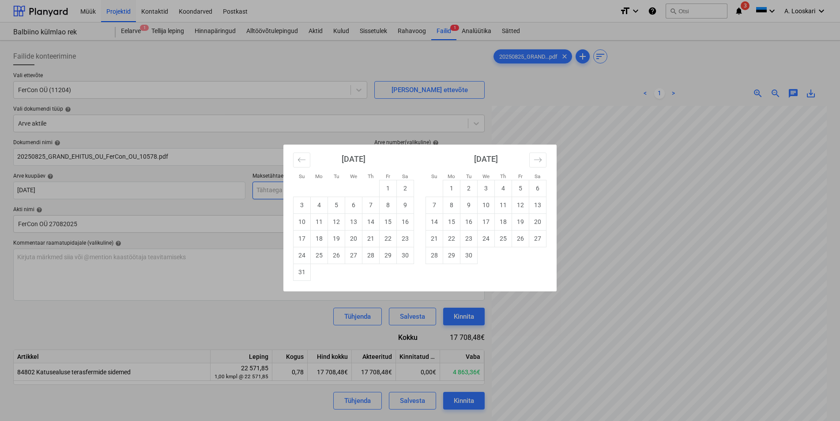
click at [296, 194] on input "text" at bounding box center [368, 191] width 232 height 18
click at [450, 206] on td "8" at bounding box center [451, 205] width 17 height 17
type input "[DATE]"
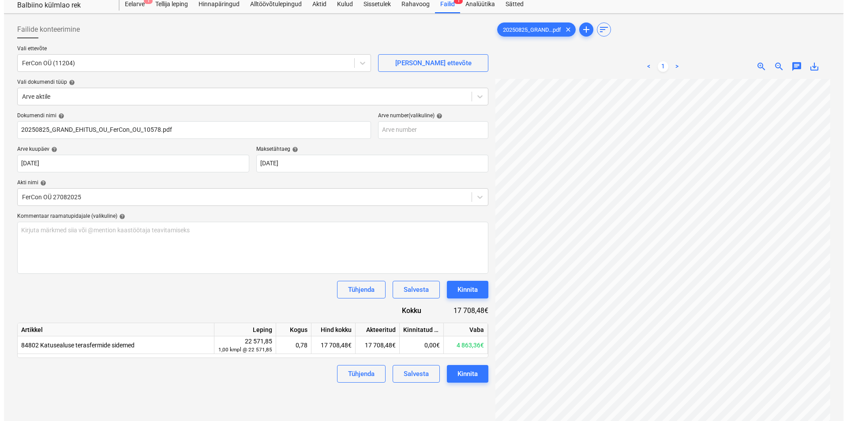
scroll to position [45, 0]
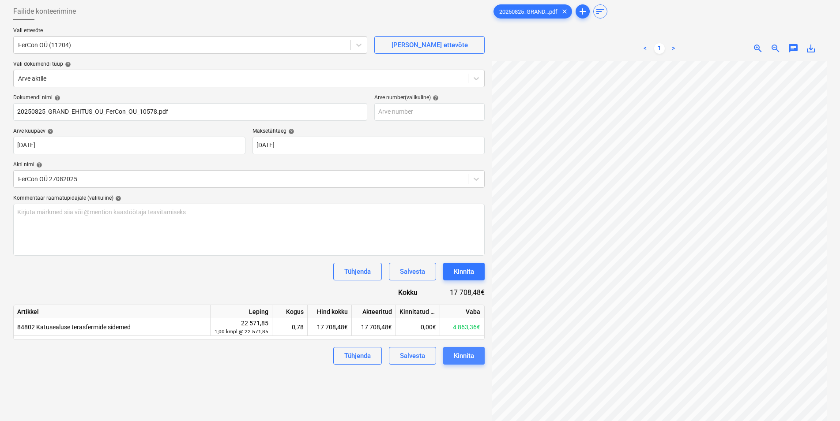
click at [466, 356] on div "Kinnita" at bounding box center [464, 355] width 20 height 11
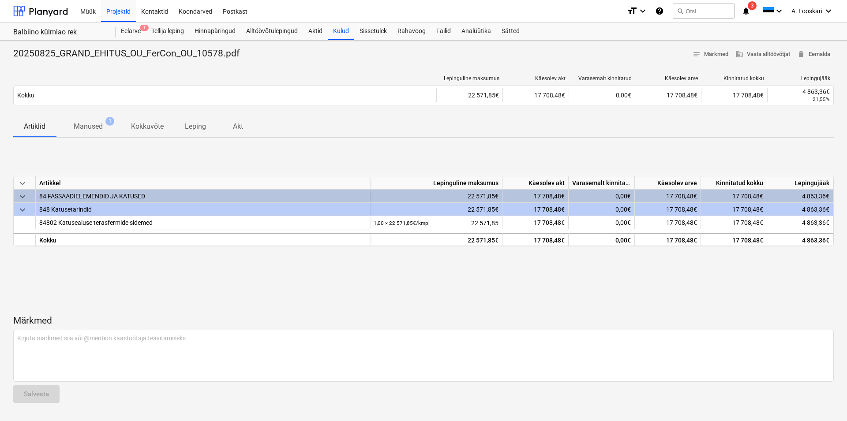
click at [743, 7] on icon "notifications" at bounding box center [746, 11] width 9 height 11
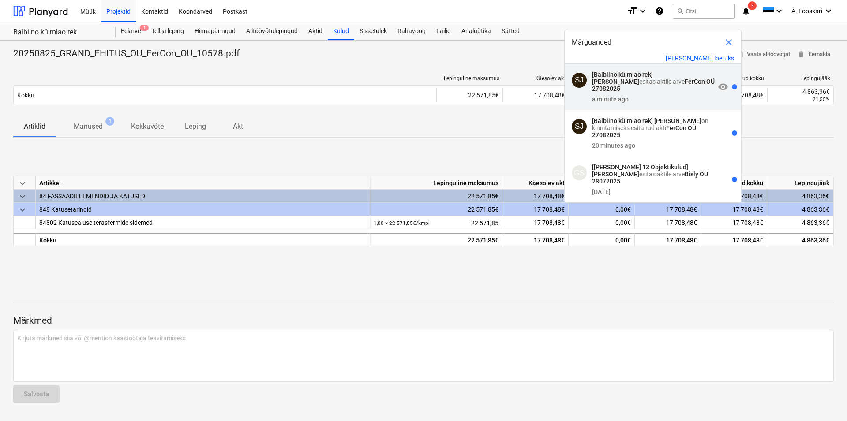
click at [718, 83] on span "visibility" at bounding box center [723, 87] width 11 height 11
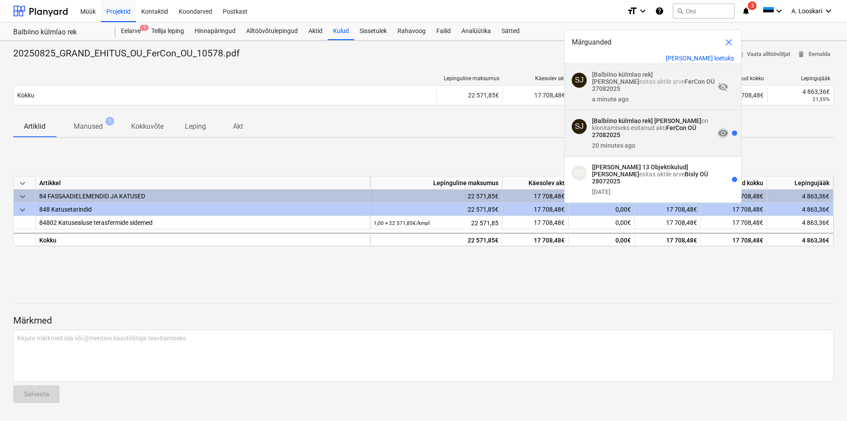
click at [718, 128] on span "visibility" at bounding box center [723, 133] width 11 height 11
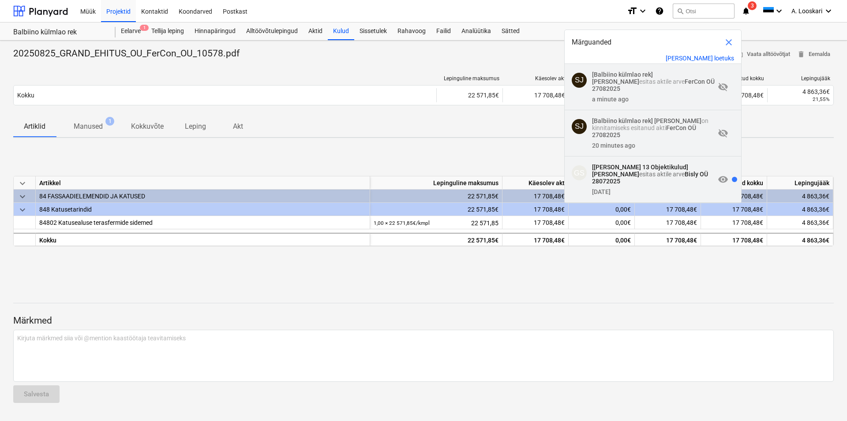
click at [718, 174] on span "visibility" at bounding box center [723, 179] width 11 height 11
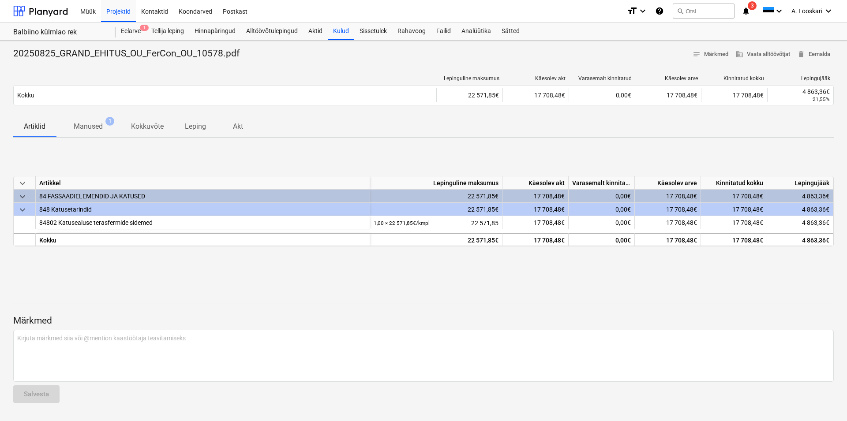
drag, startPoint x: 386, startPoint y: 154, endPoint x: 374, endPoint y: 149, distance: 13.5
click at [385, 154] on div "keyboard_arrow_down Artikkel Lepinguline maksumus Käesolev akt Varasemalt kinni…" at bounding box center [423, 211] width 821 height 132
click at [50, 11] on div at bounding box center [40, 11] width 55 height 22
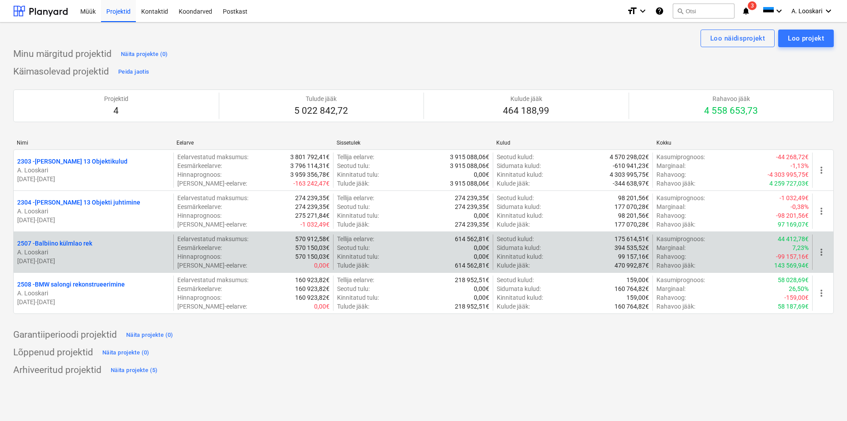
click at [79, 244] on p "2507 - Balbiino külmlao rek" at bounding box center [54, 243] width 75 height 9
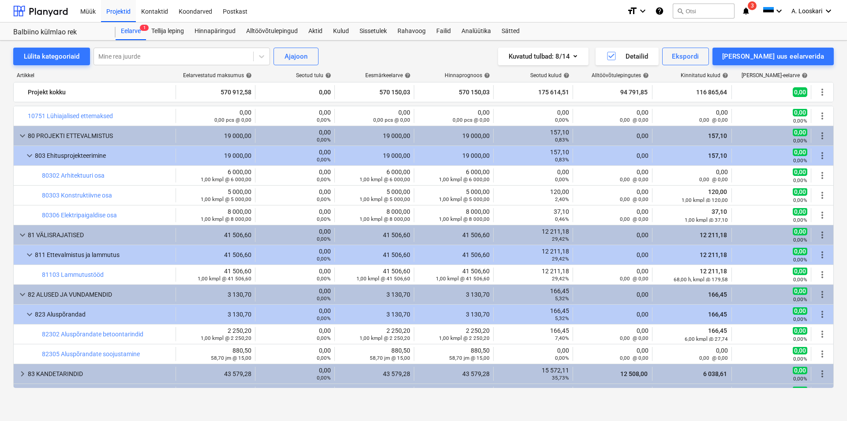
scroll to position [302, 0]
